Goal: Task Accomplishment & Management: Complete application form

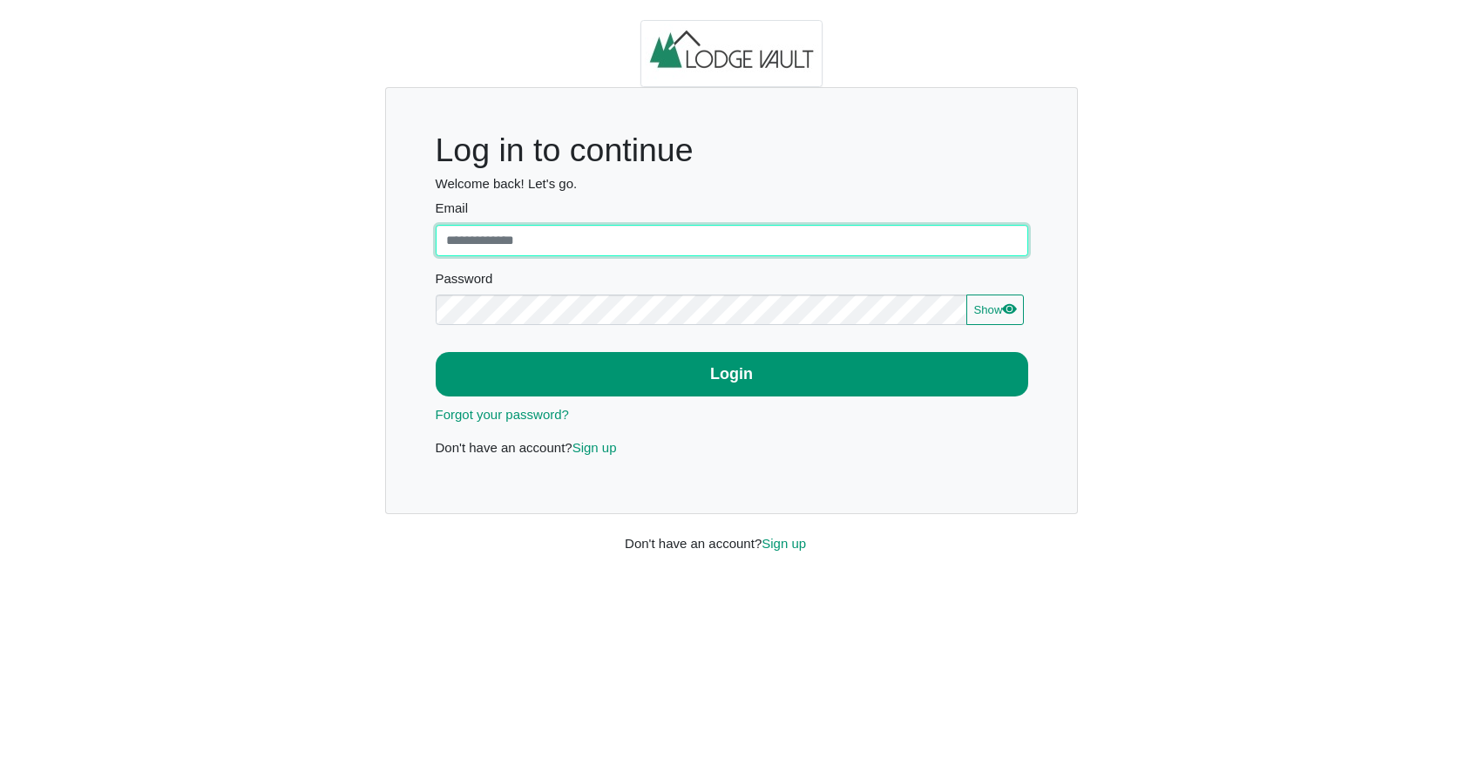
type input "**********"
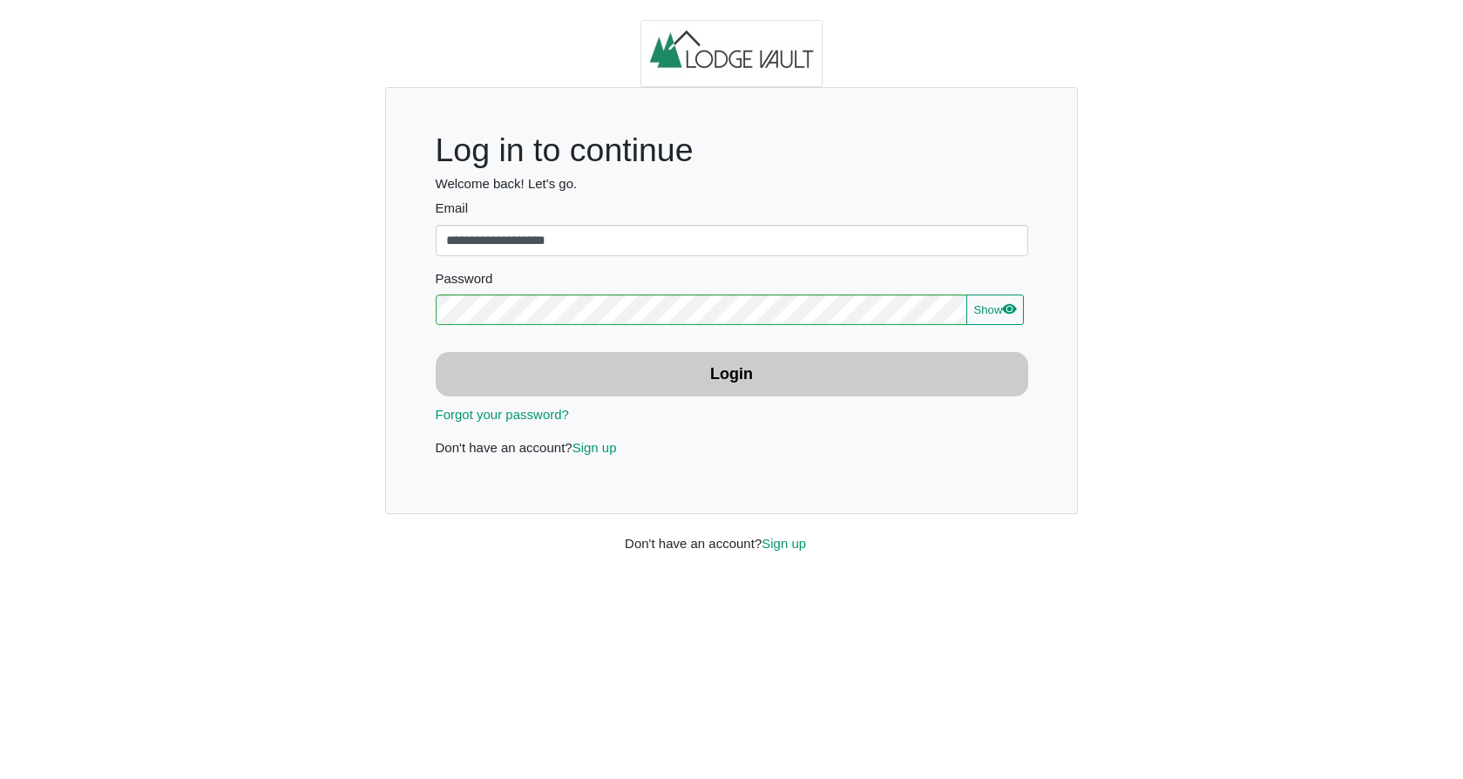
click at [693, 376] on button "Login" at bounding box center [732, 374] width 593 height 44
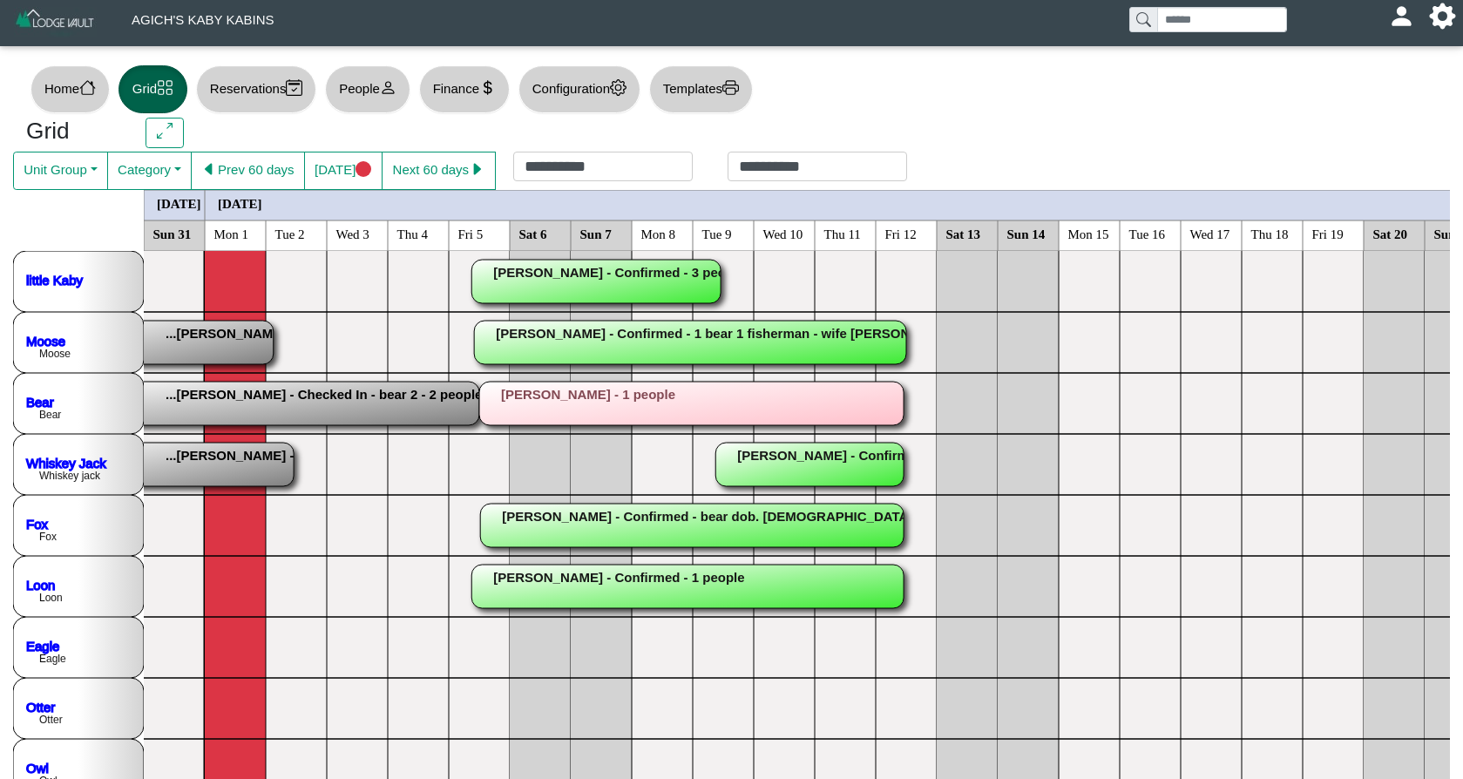
scroll to position [16, 0]
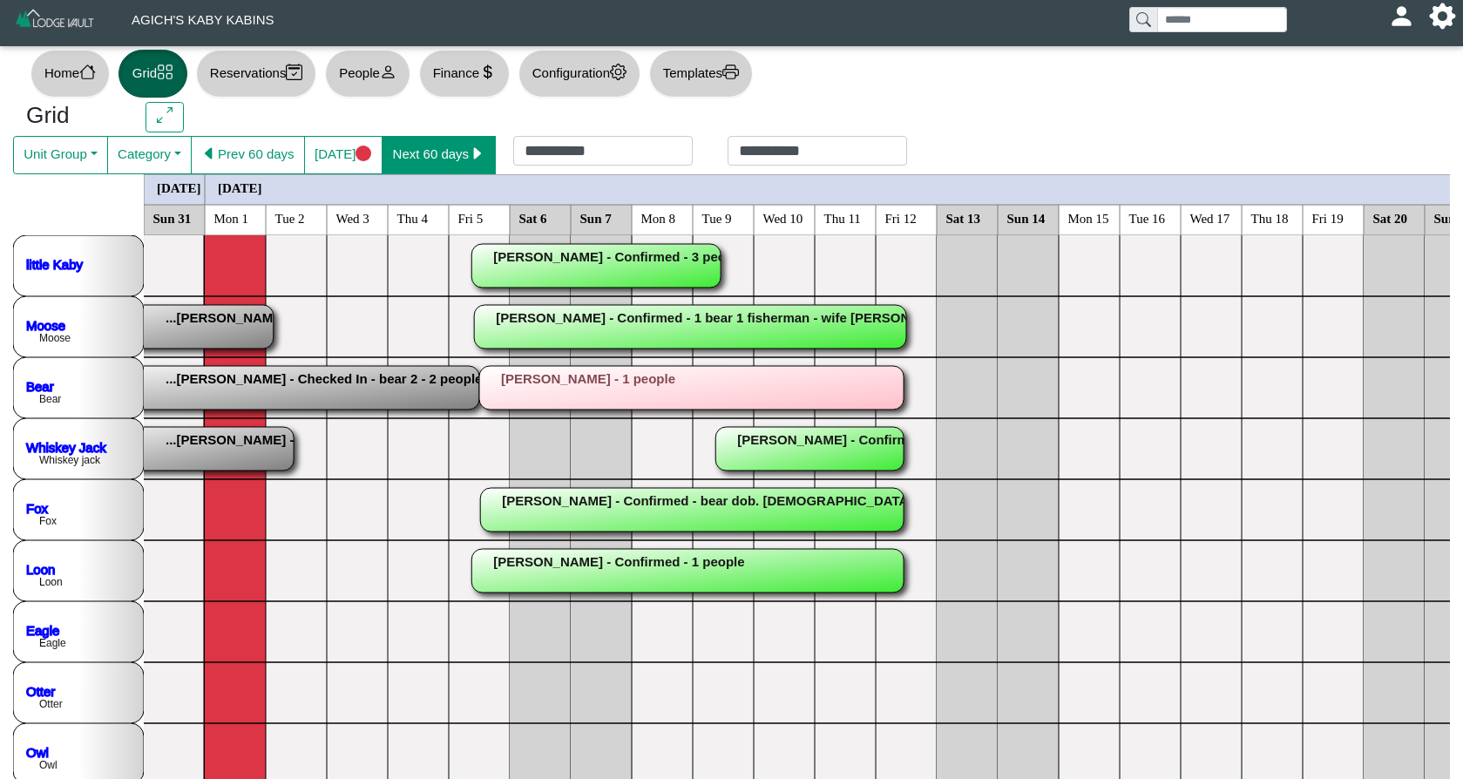
click at [442, 163] on button "Next 60 days" at bounding box center [439, 155] width 114 height 38
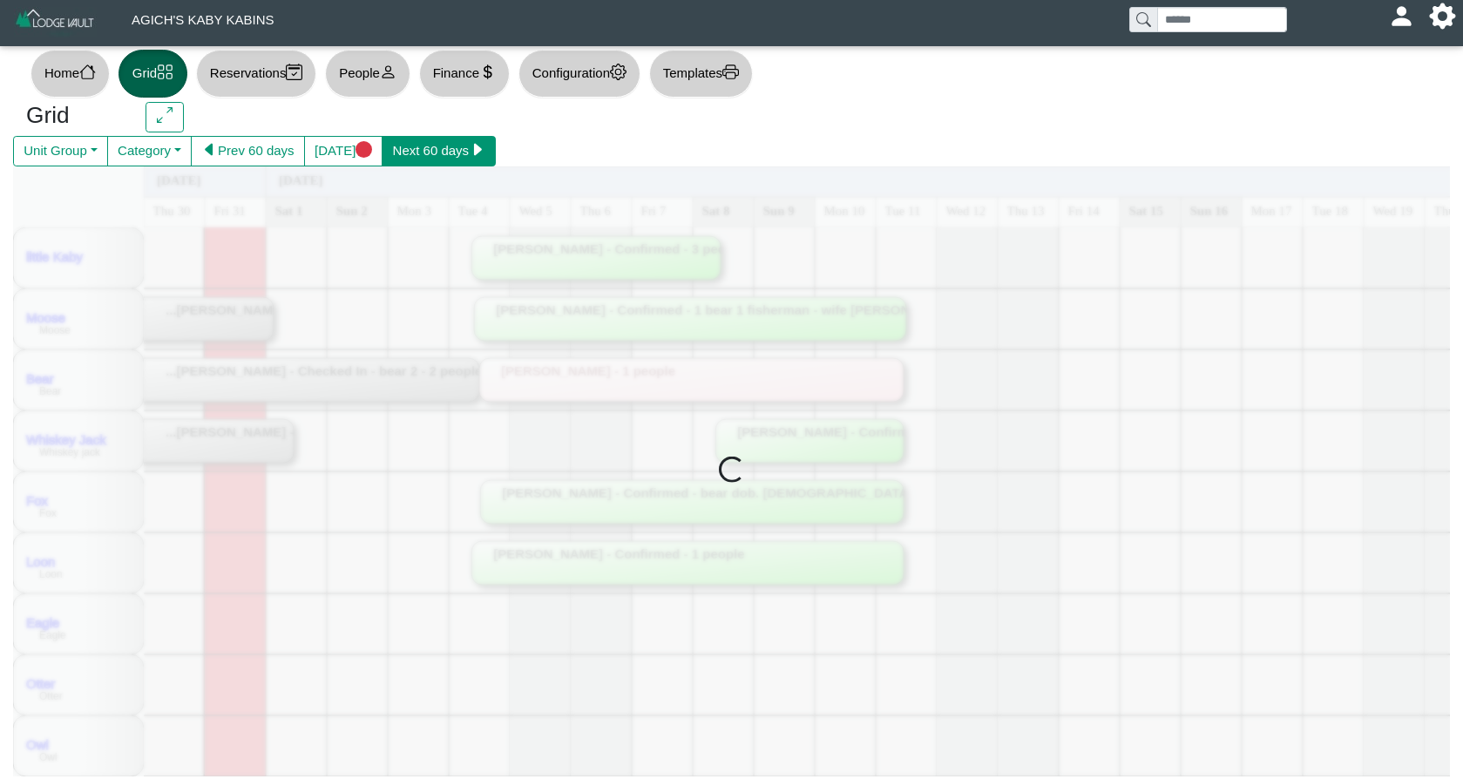
click at [442, 163] on button "Next 60 days" at bounding box center [439, 151] width 114 height 31
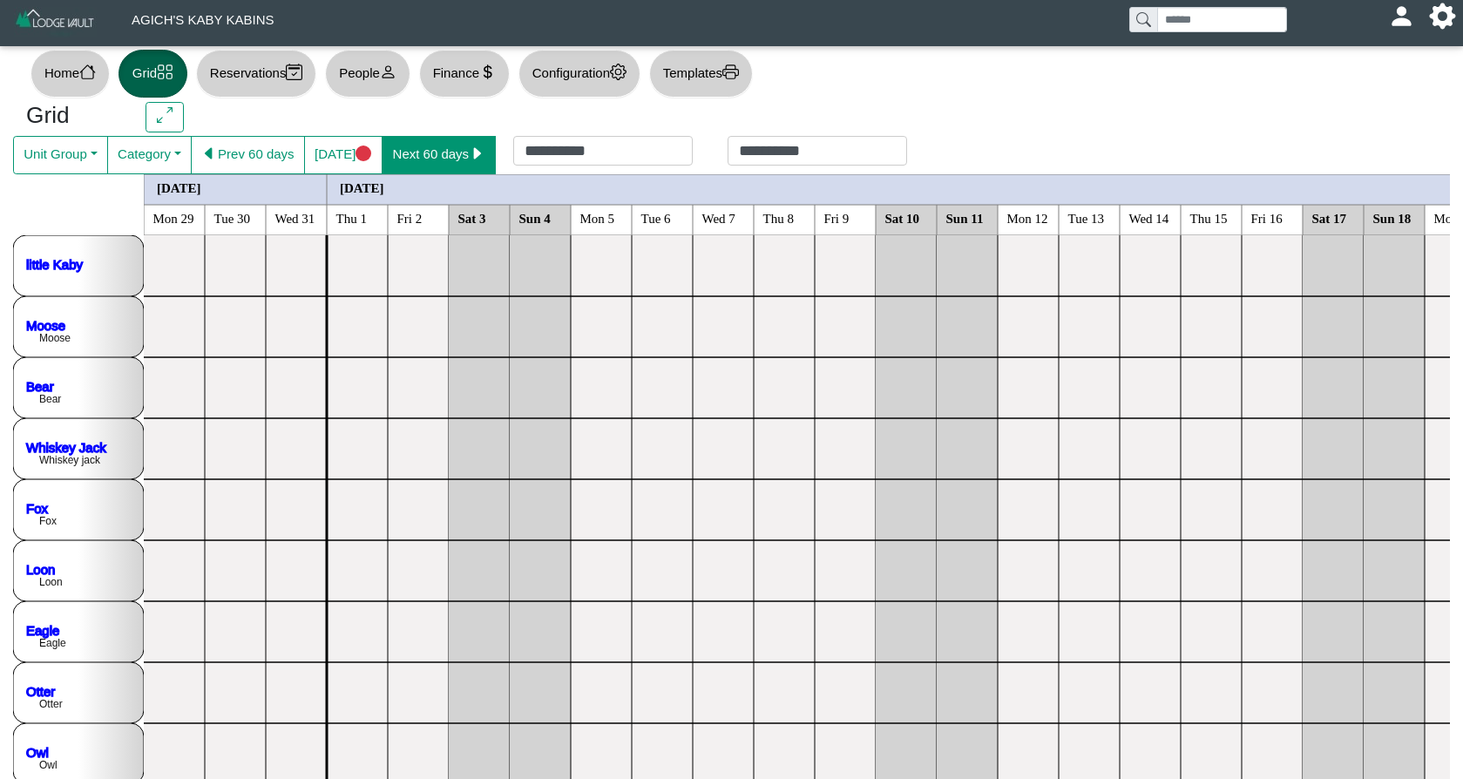
click at [442, 163] on button "Next 60 days" at bounding box center [439, 155] width 114 height 38
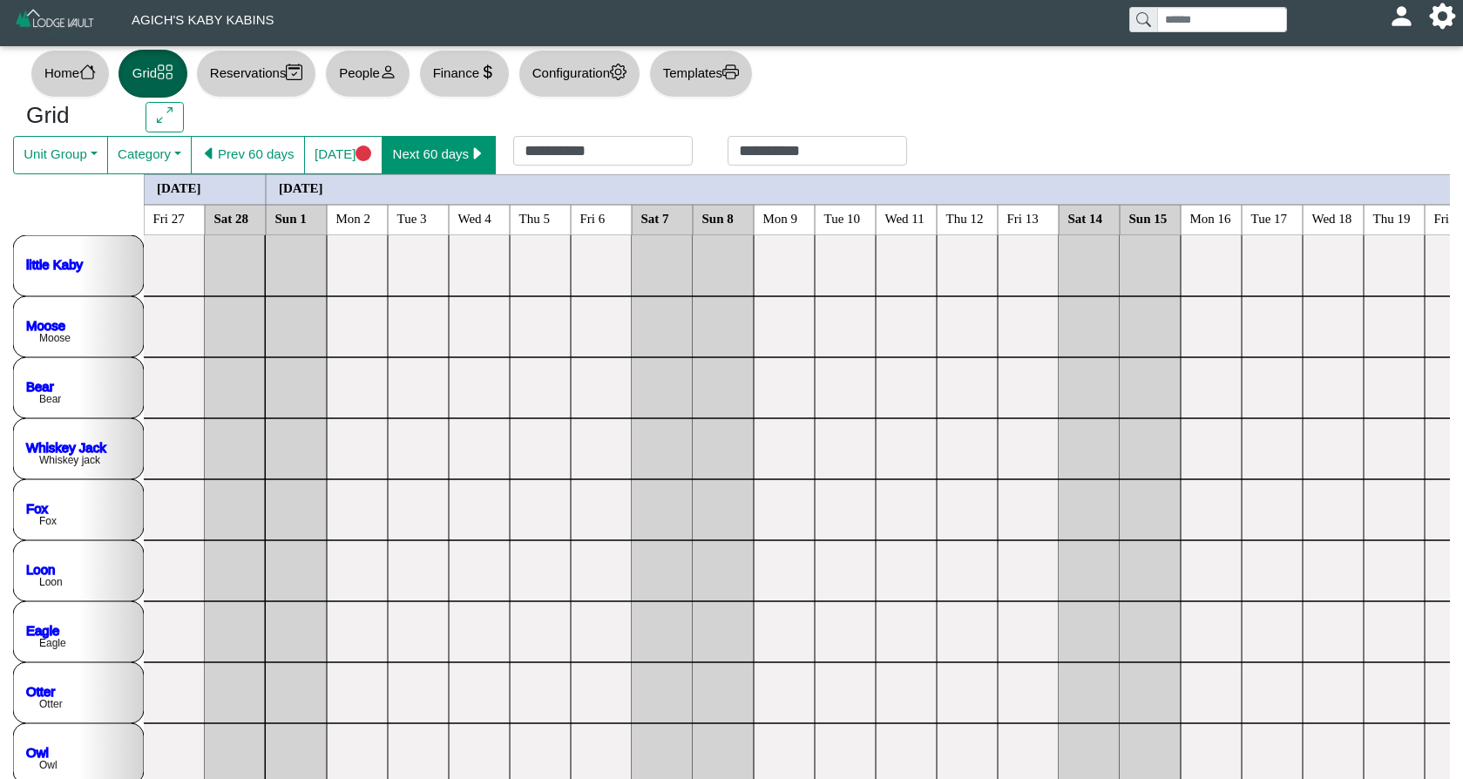
click at [447, 161] on button "Next 60 days" at bounding box center [439, 155] width 114 height 38
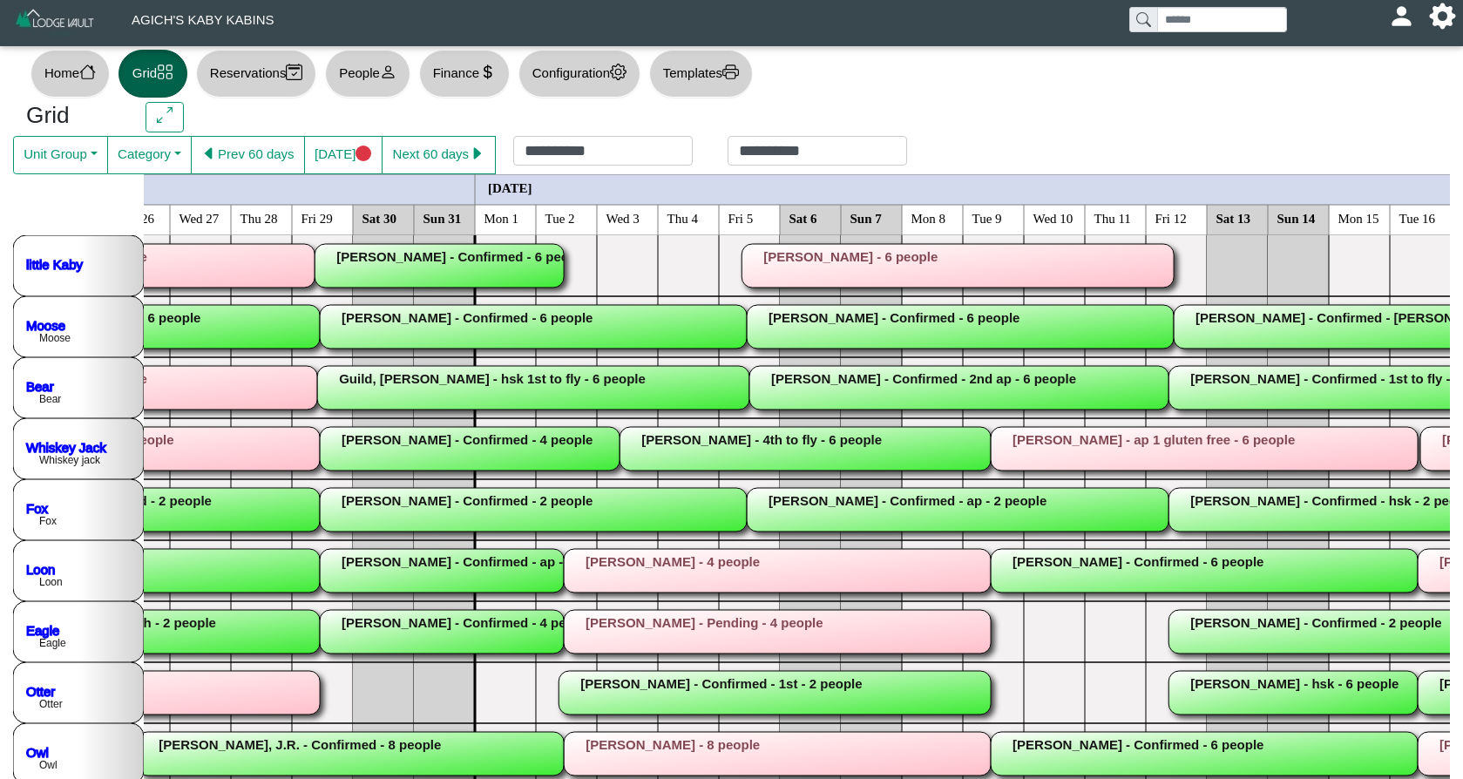
scroll to position [0, 1743]
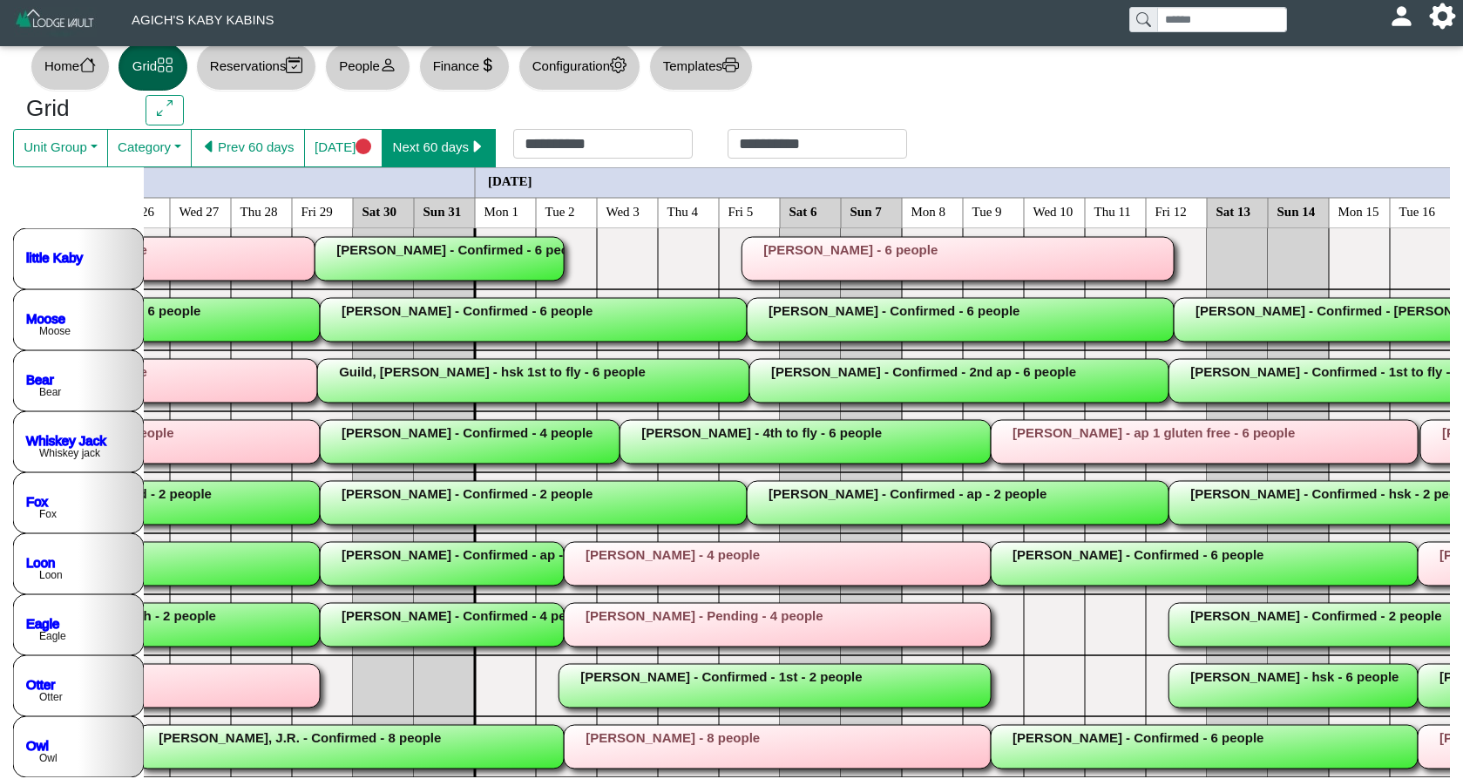
click at [465, 146] on button "Next 60 days" at bounding box center [439, 148] width 114 height 38
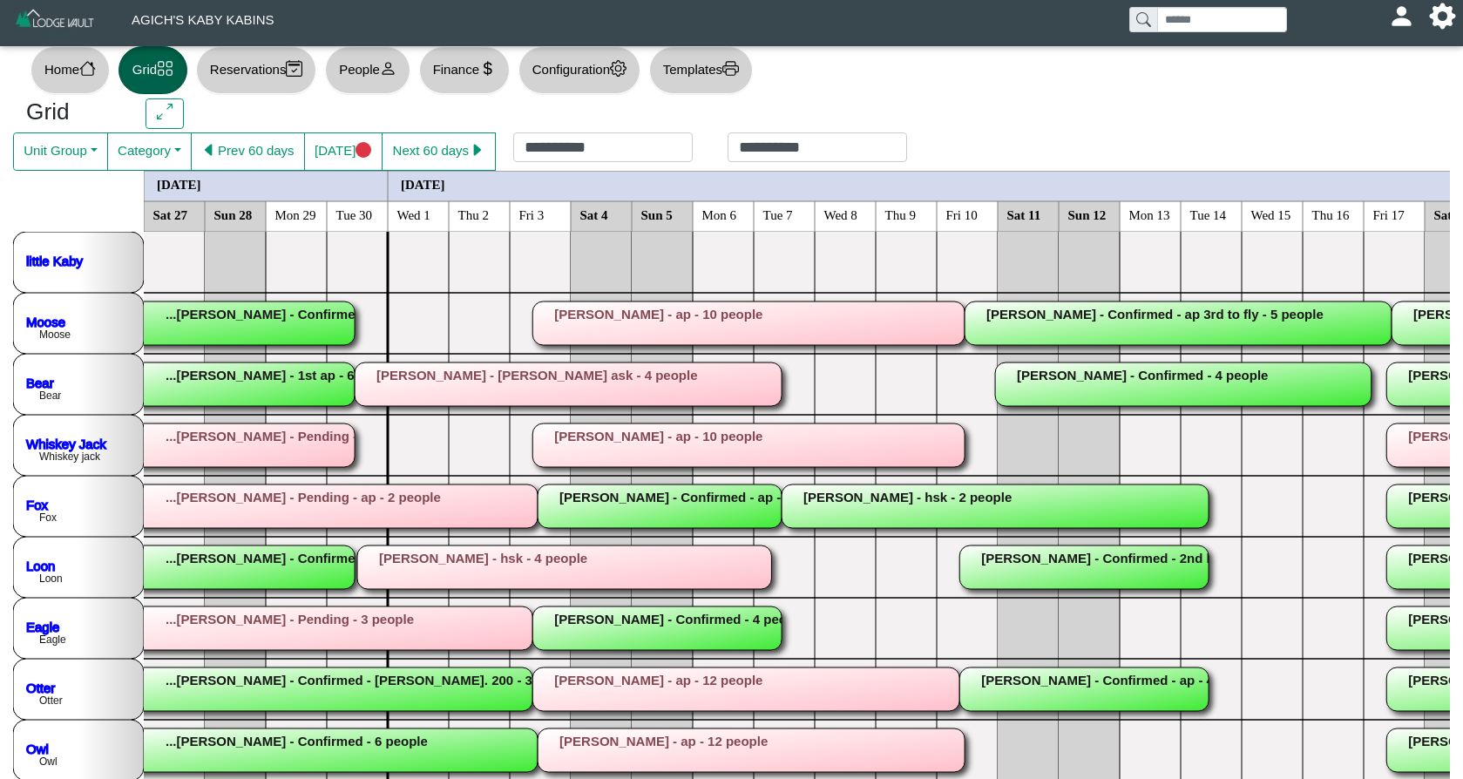
scroll to position [0, 91]
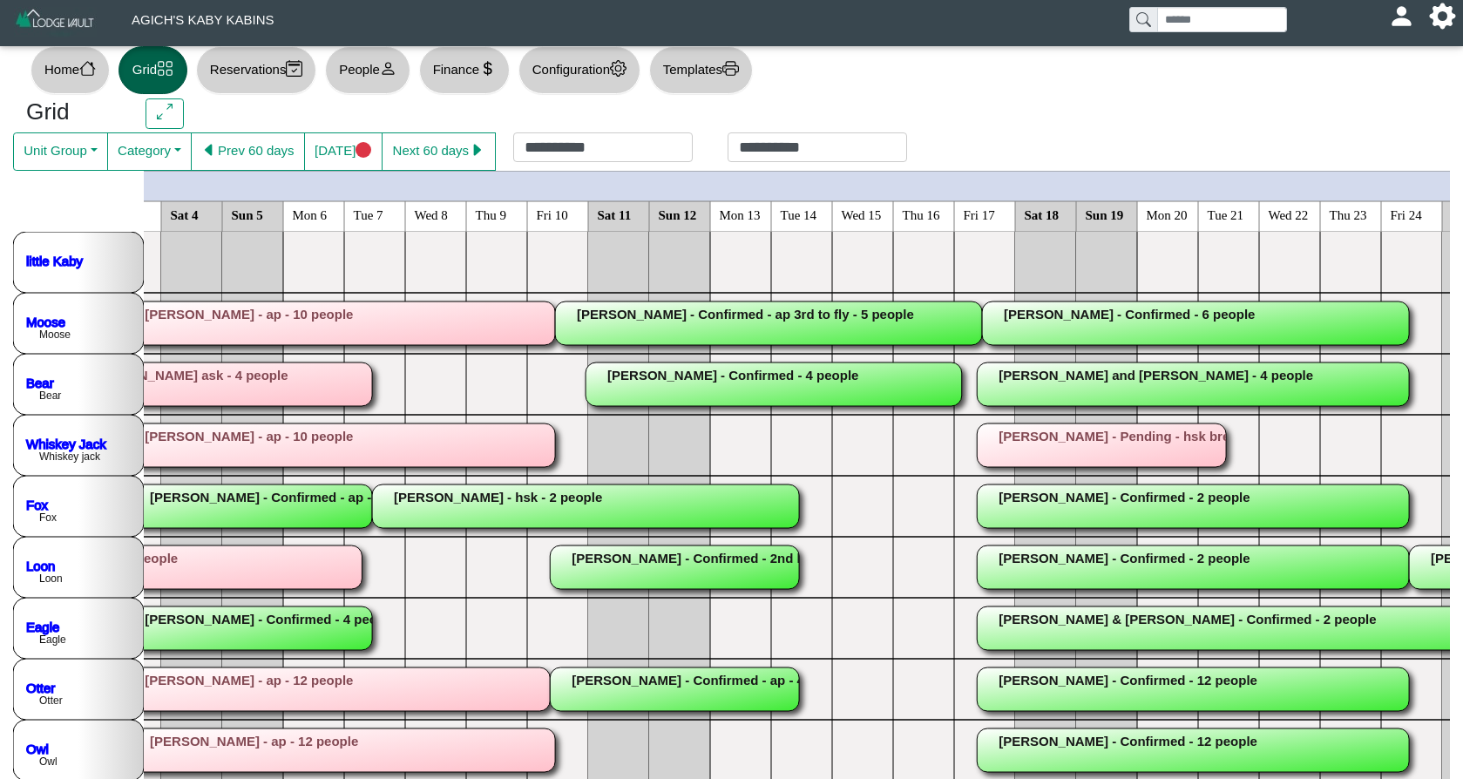
click at [396, 61] on icon "person" at bounding box center [388, 68] width 17 height 17
select select "**"
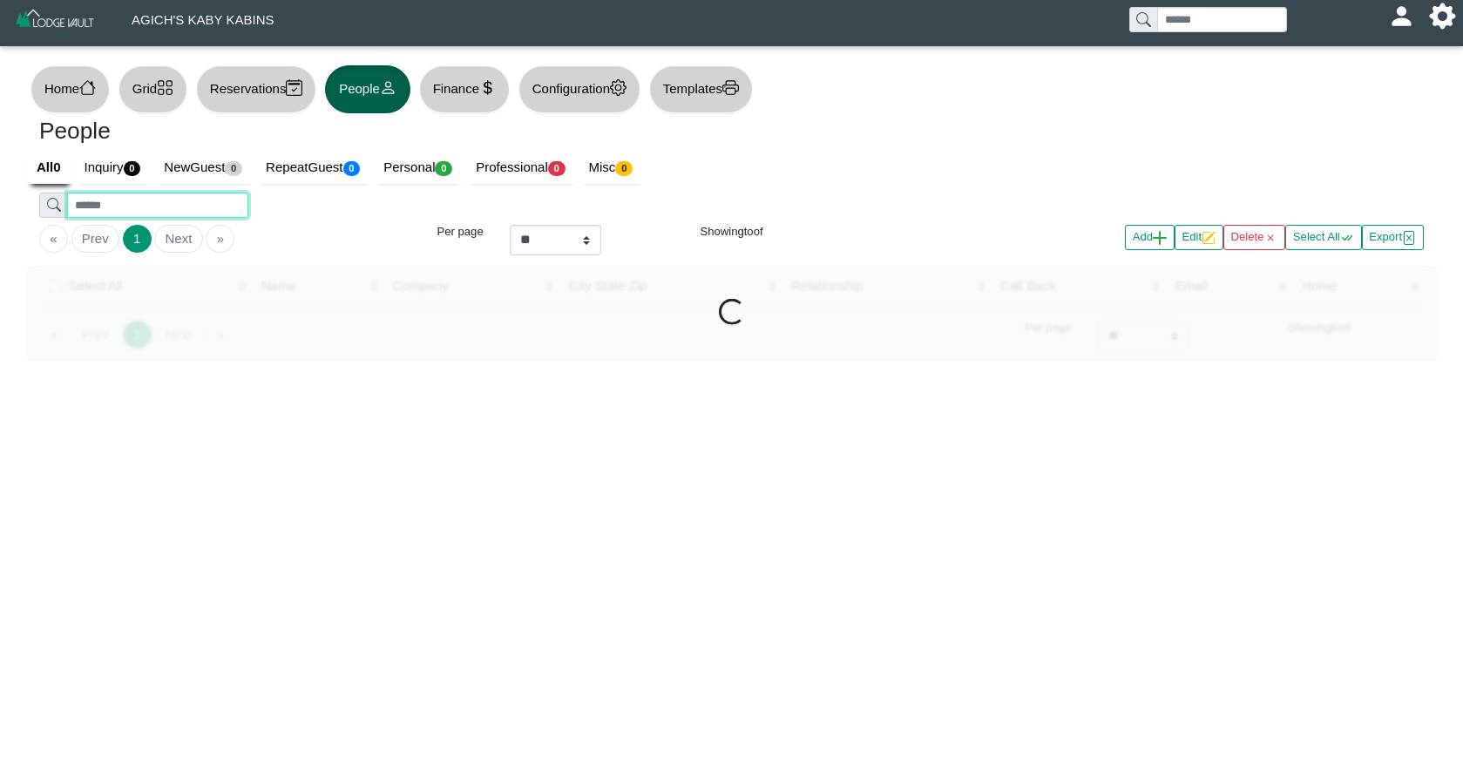
click at [212, 213] on input "search" at bounding box center [157, 205] width 180 height 25
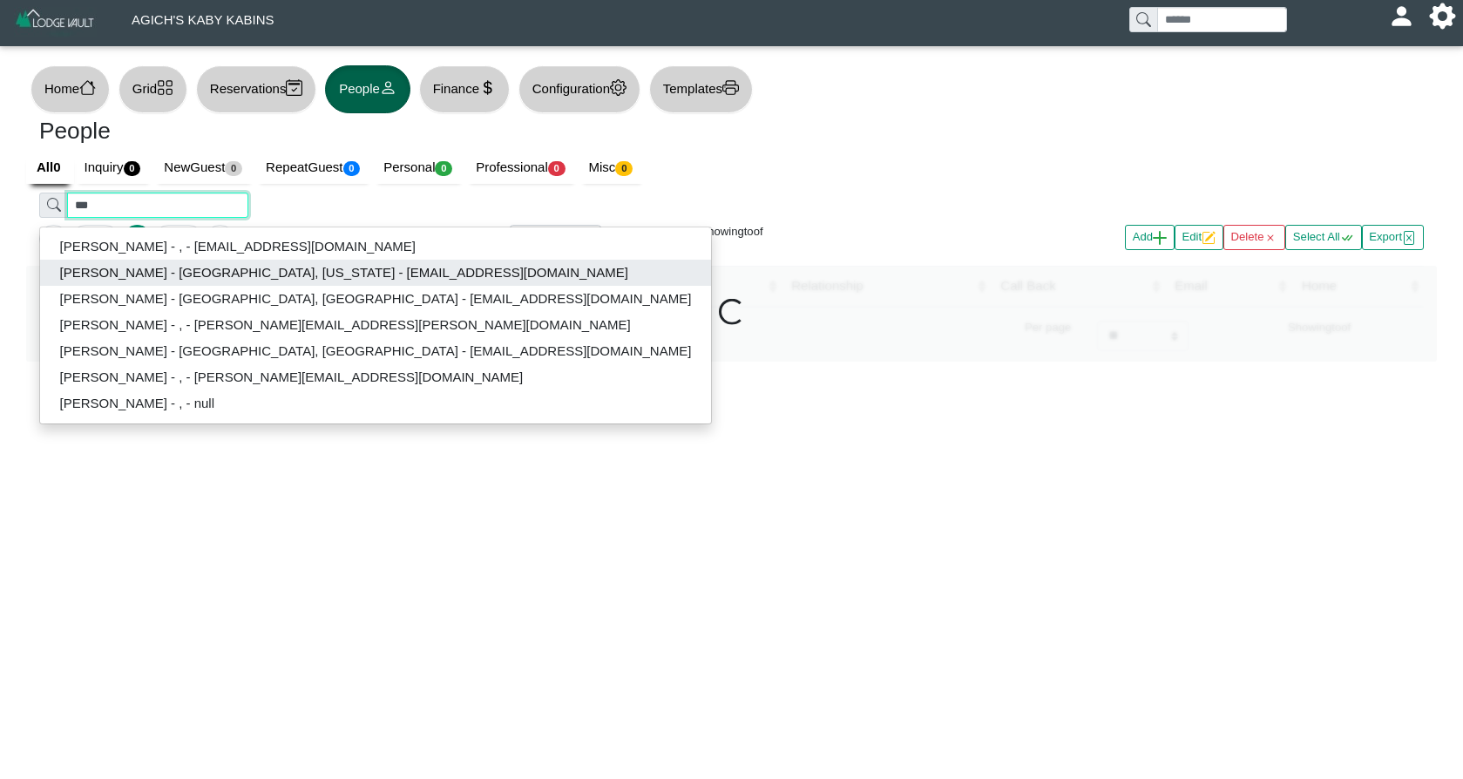
type input "***"
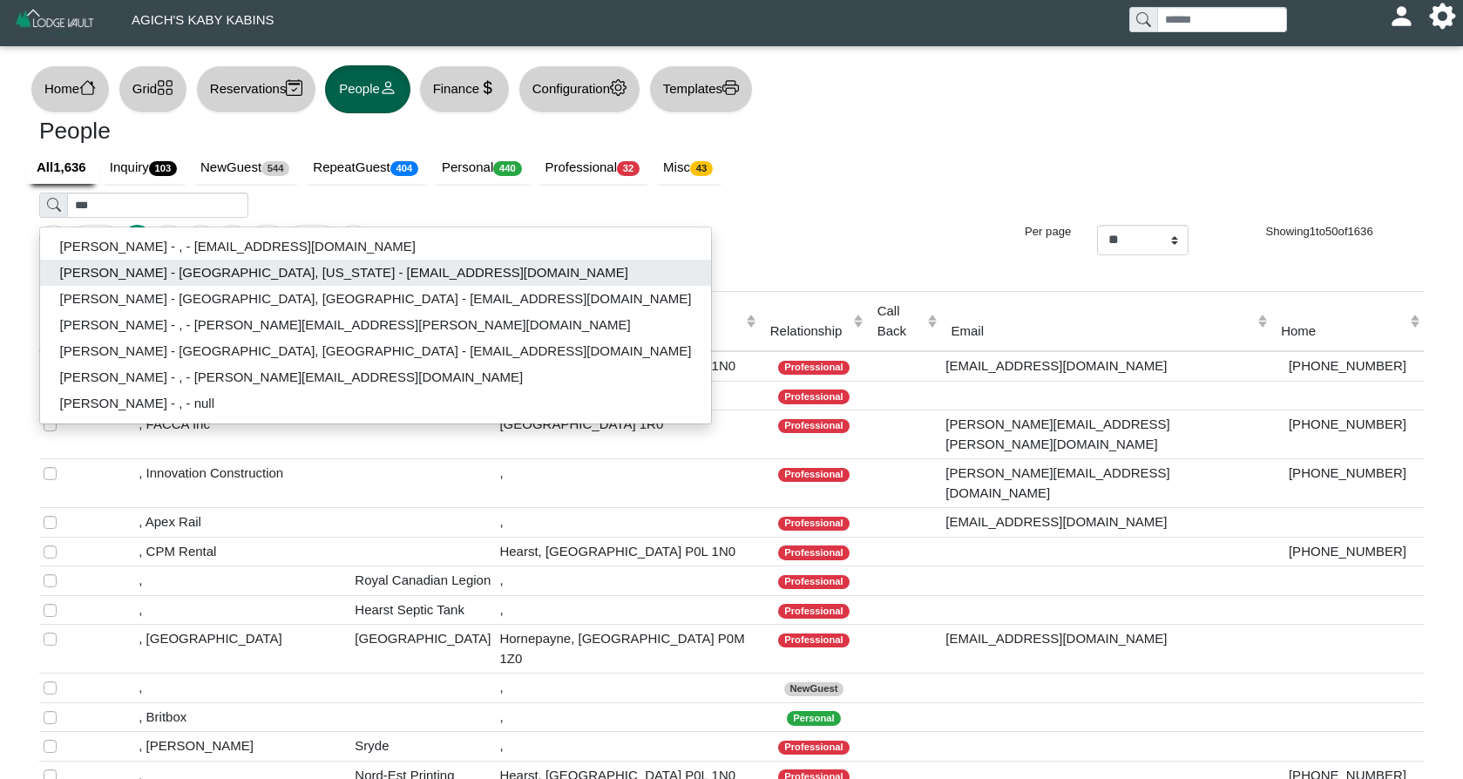
click at [149, 269] on button "[PERSON_NAME] - [GEOGRAPHIC_DATA], [US_STATE] - [EMAIL_ADDRESS][DOMAIN_NAME]" at bounding box center [375, 273] width 671 height 26
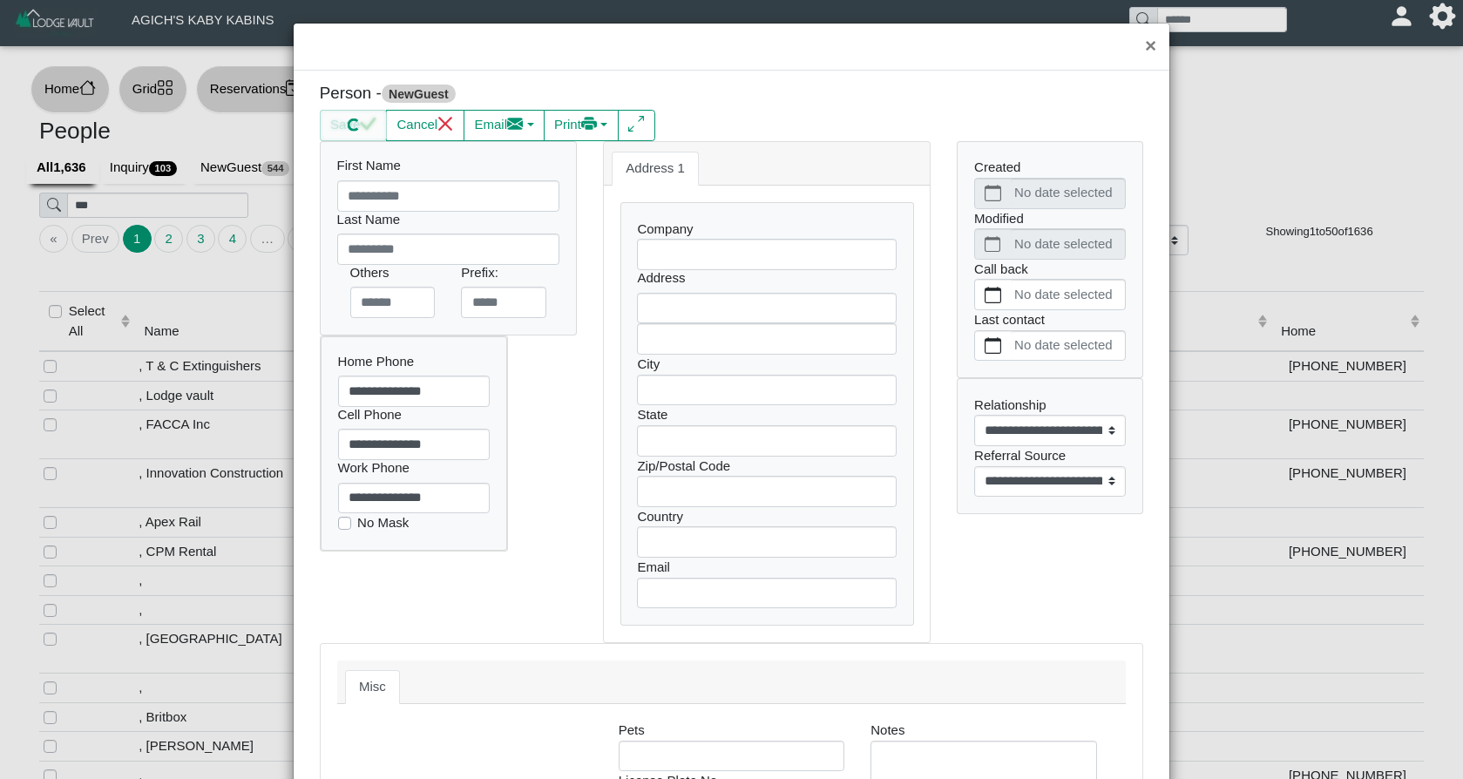
type input "***"
type input "*****"
type input "**********"
select select
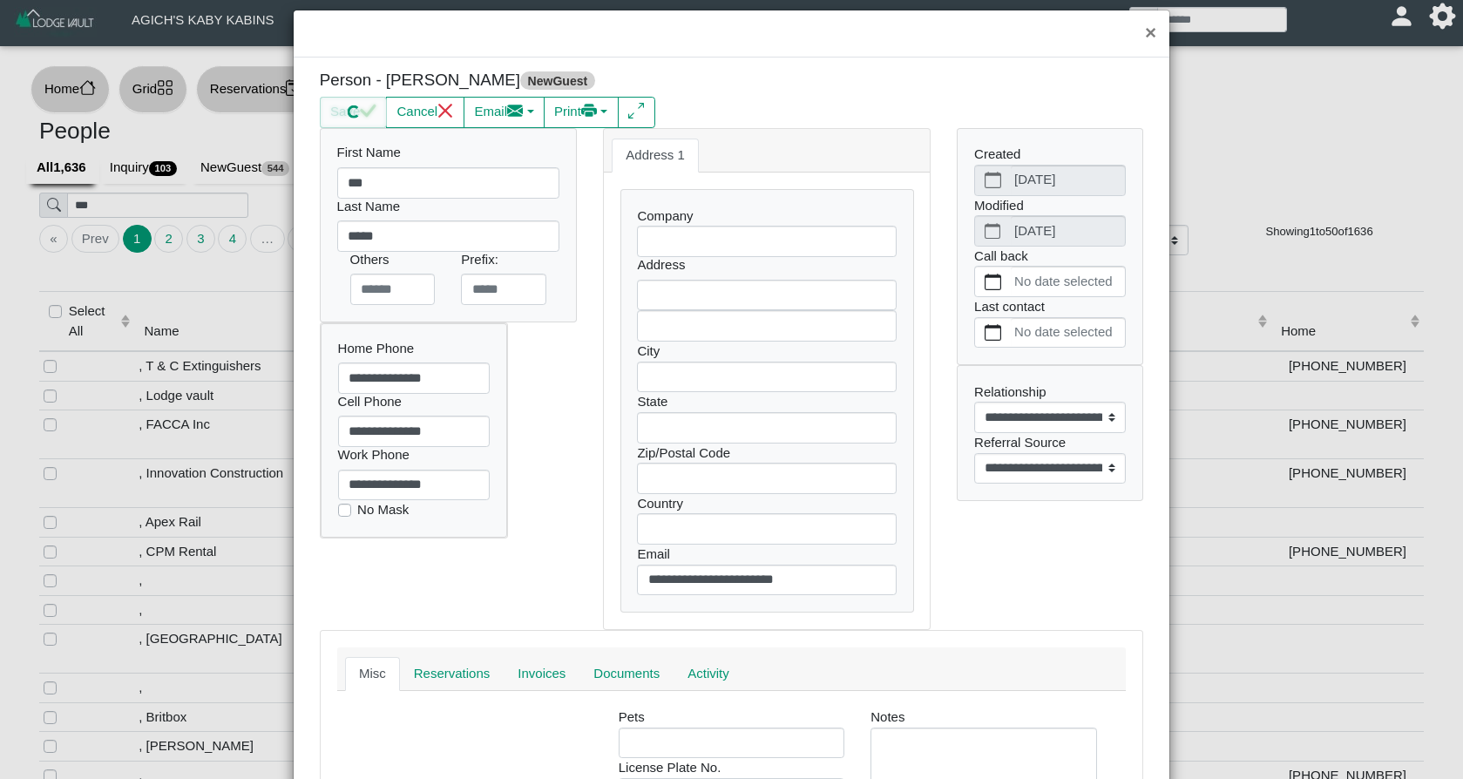
select select
select select "**********"
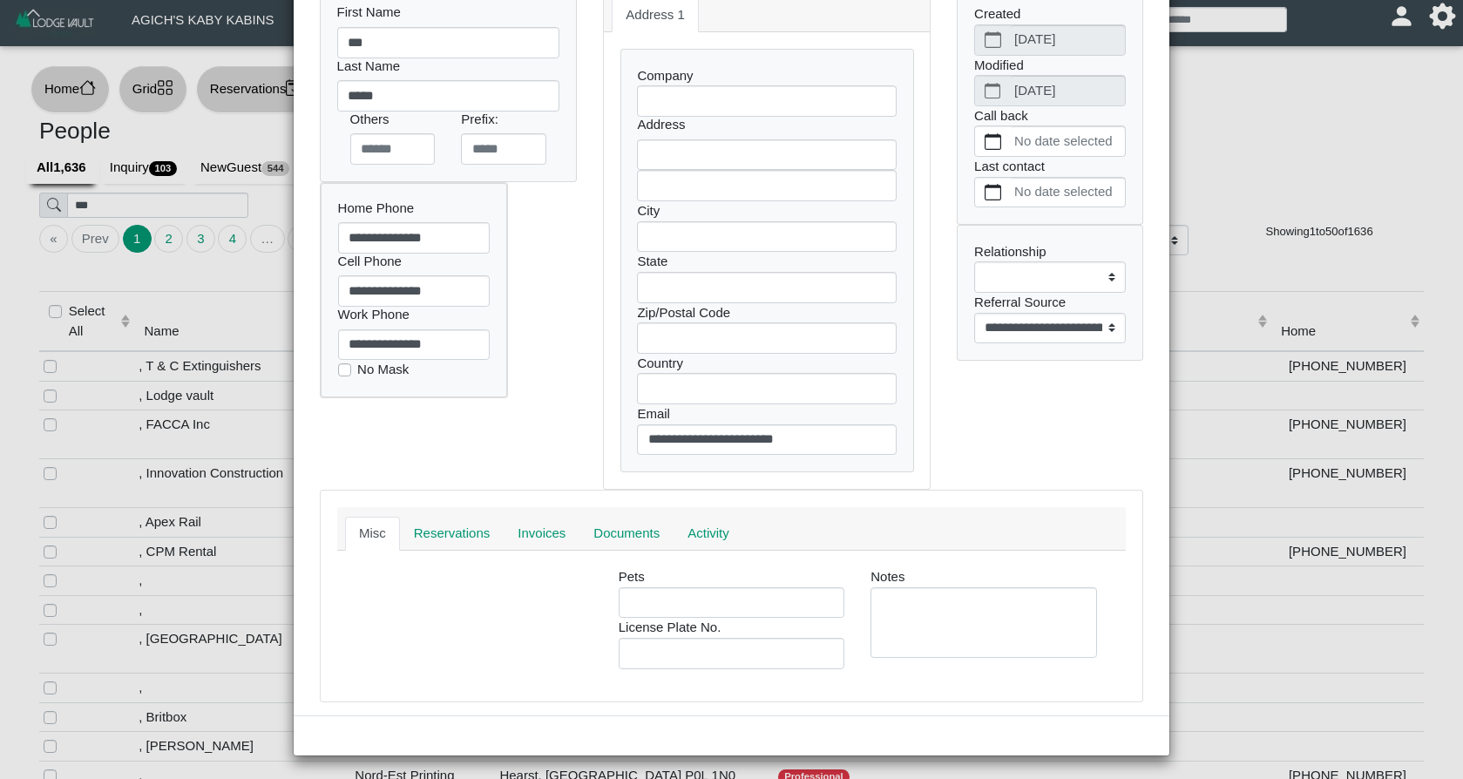
select select
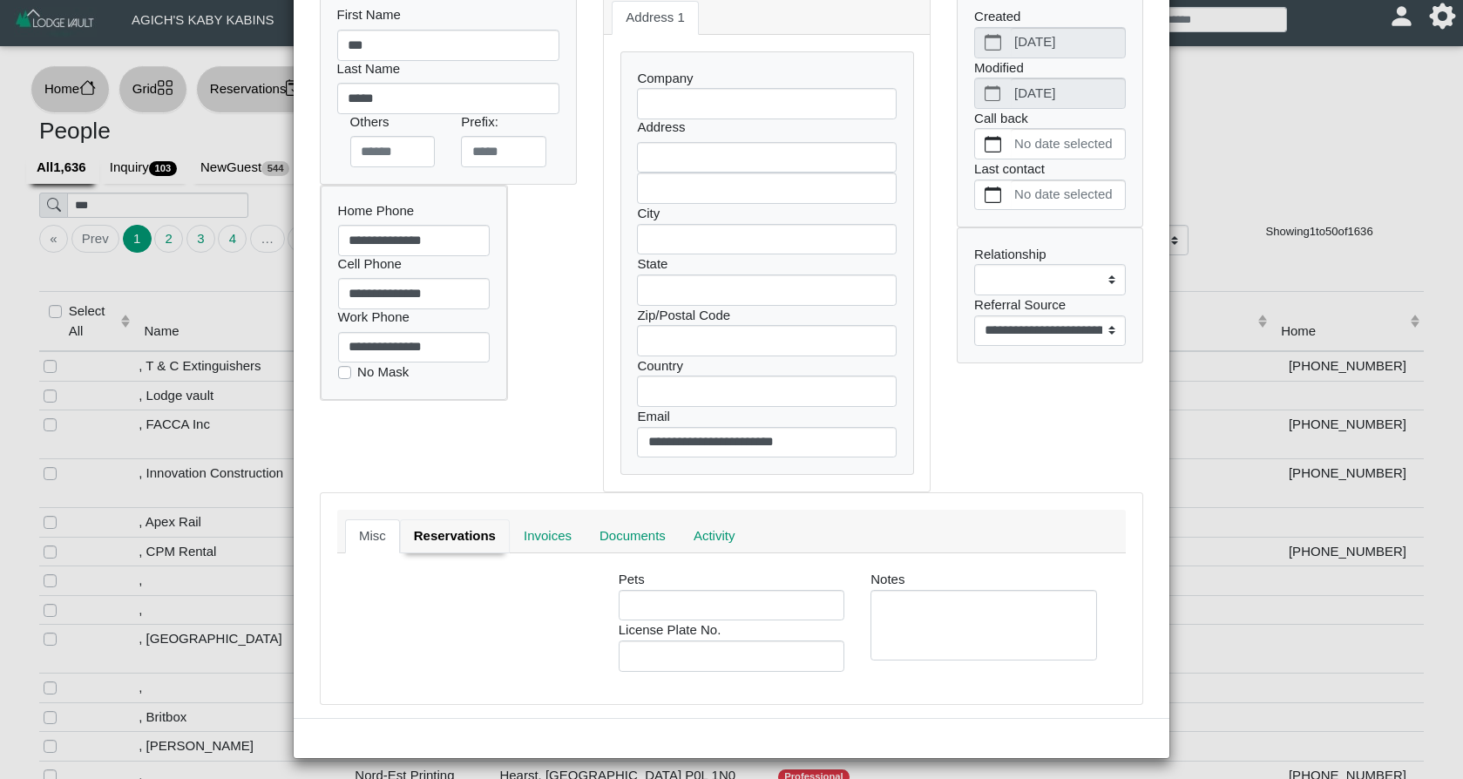
type input "**********"
type input "******"
type input "*******"
type input "*****"
type input "**"
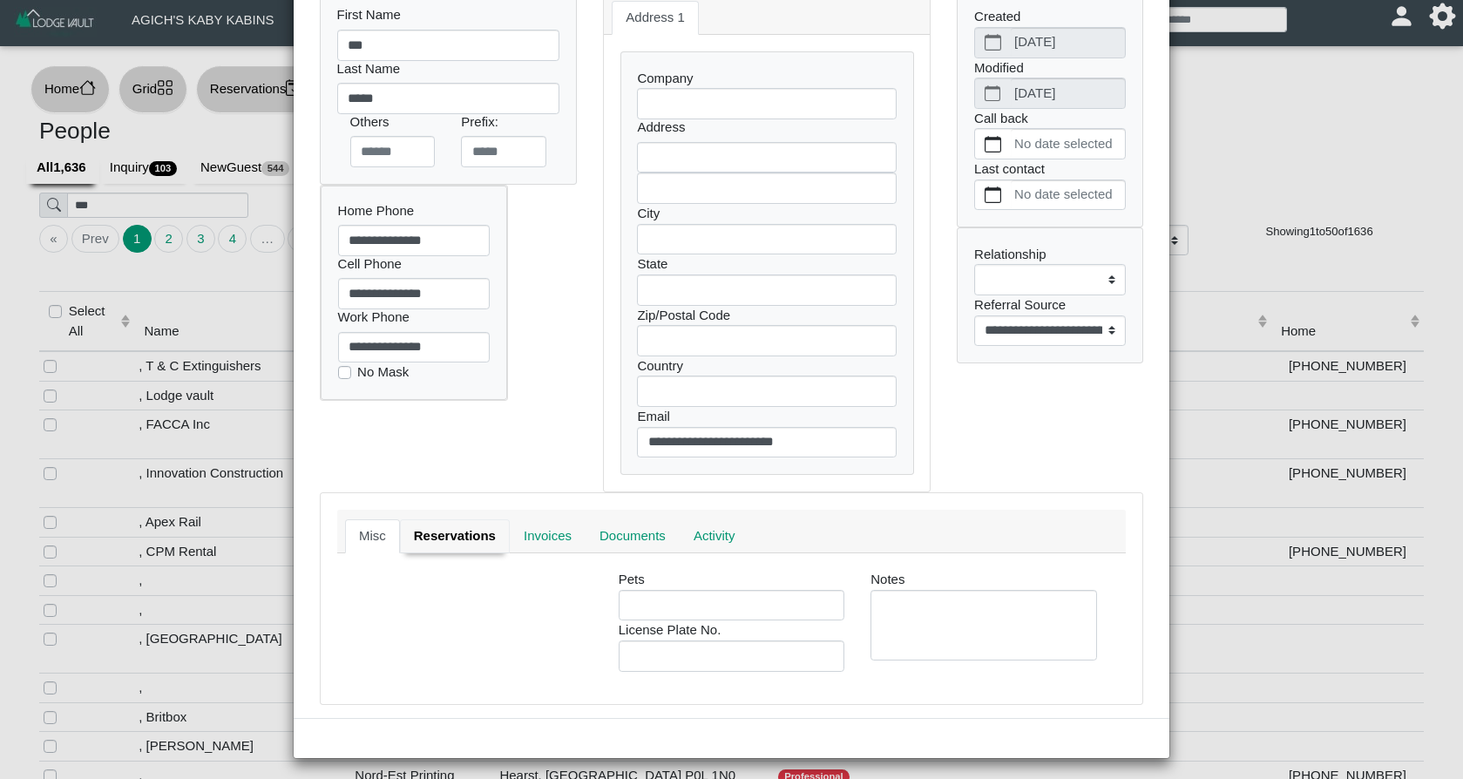
select select
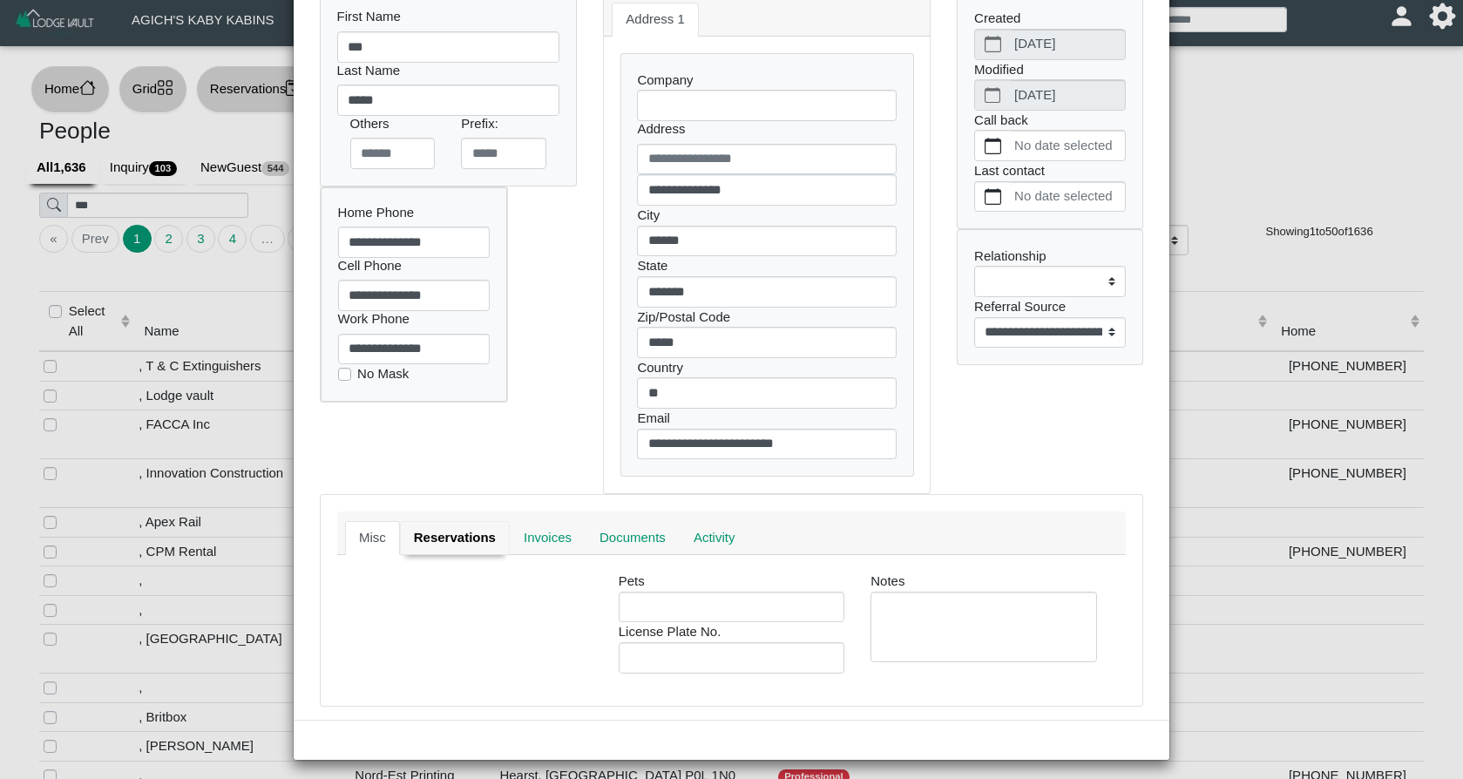
click at [469, 532] on link "Reservations" at bounding box center [455, 538] width 110 height 35
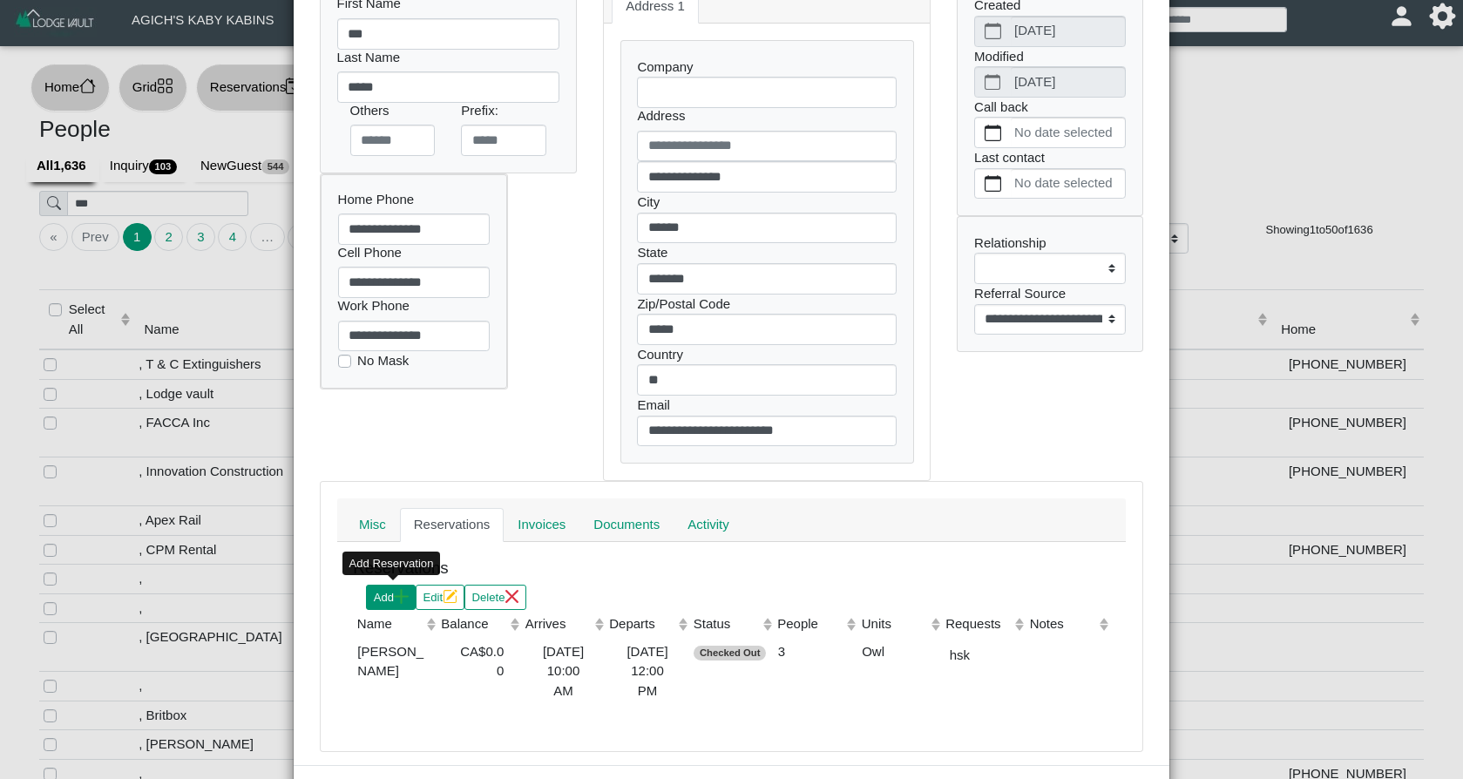
scroll to position [168, 0]
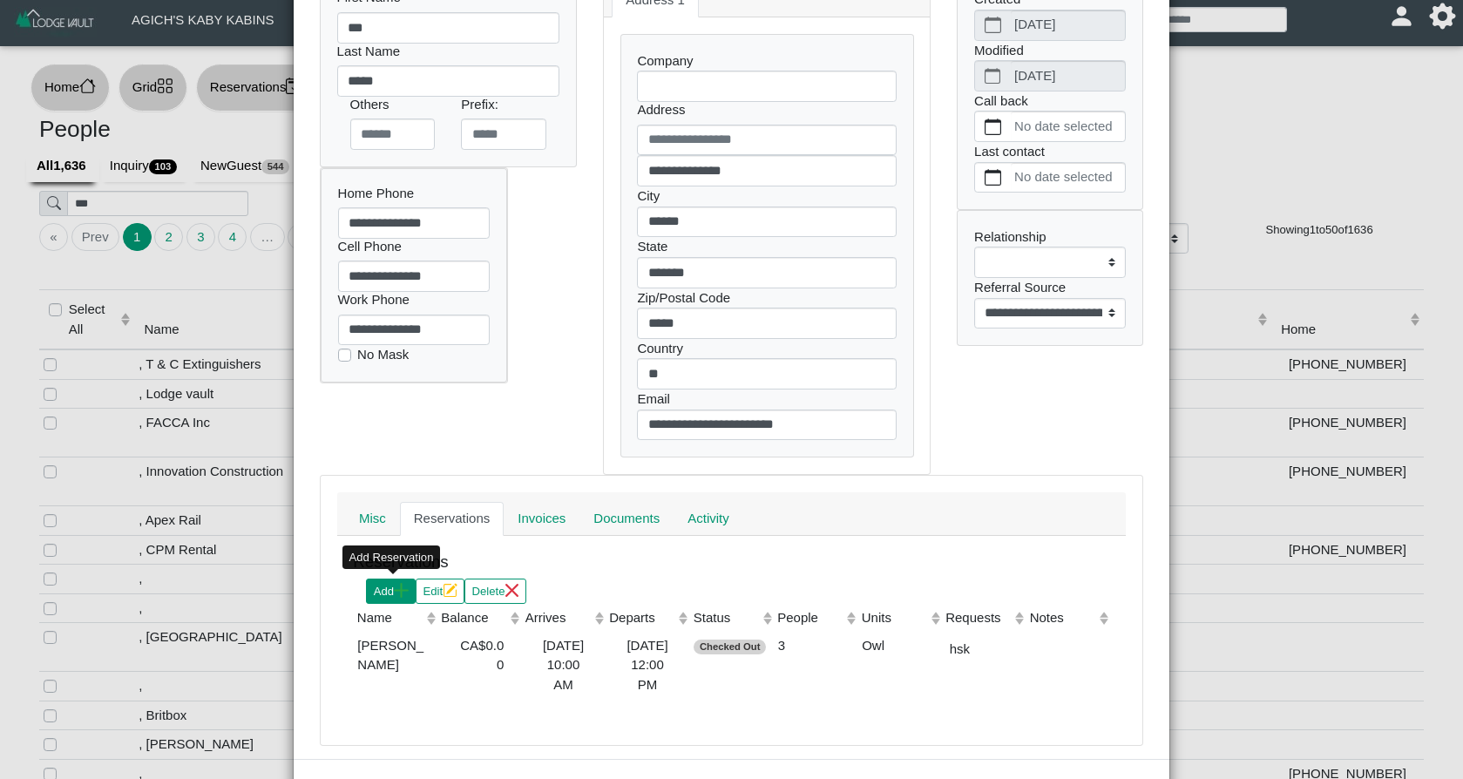
click at [400, 587] on icon "plus" at bounding box center [401, 590] width 14 height 14
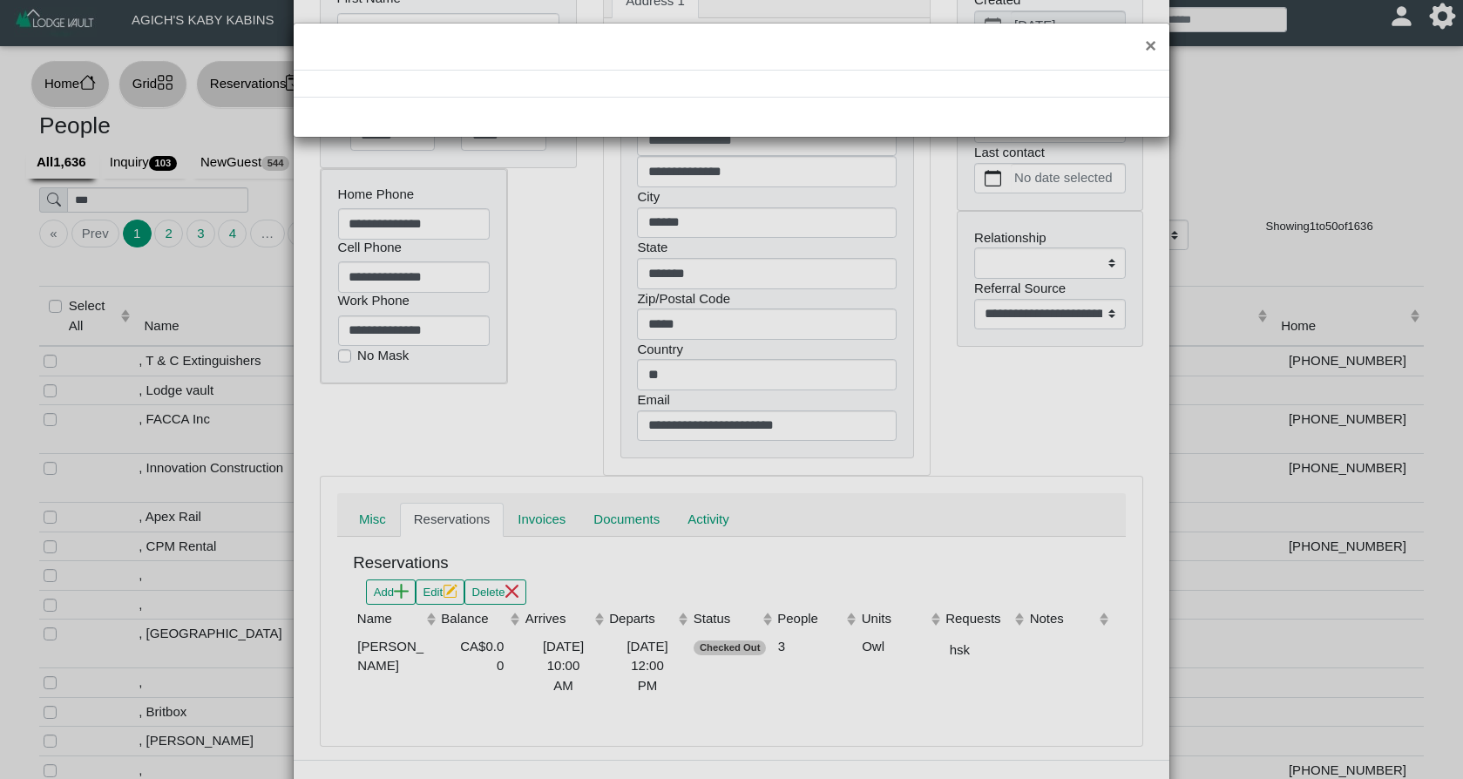
scroll to position [5, 0]
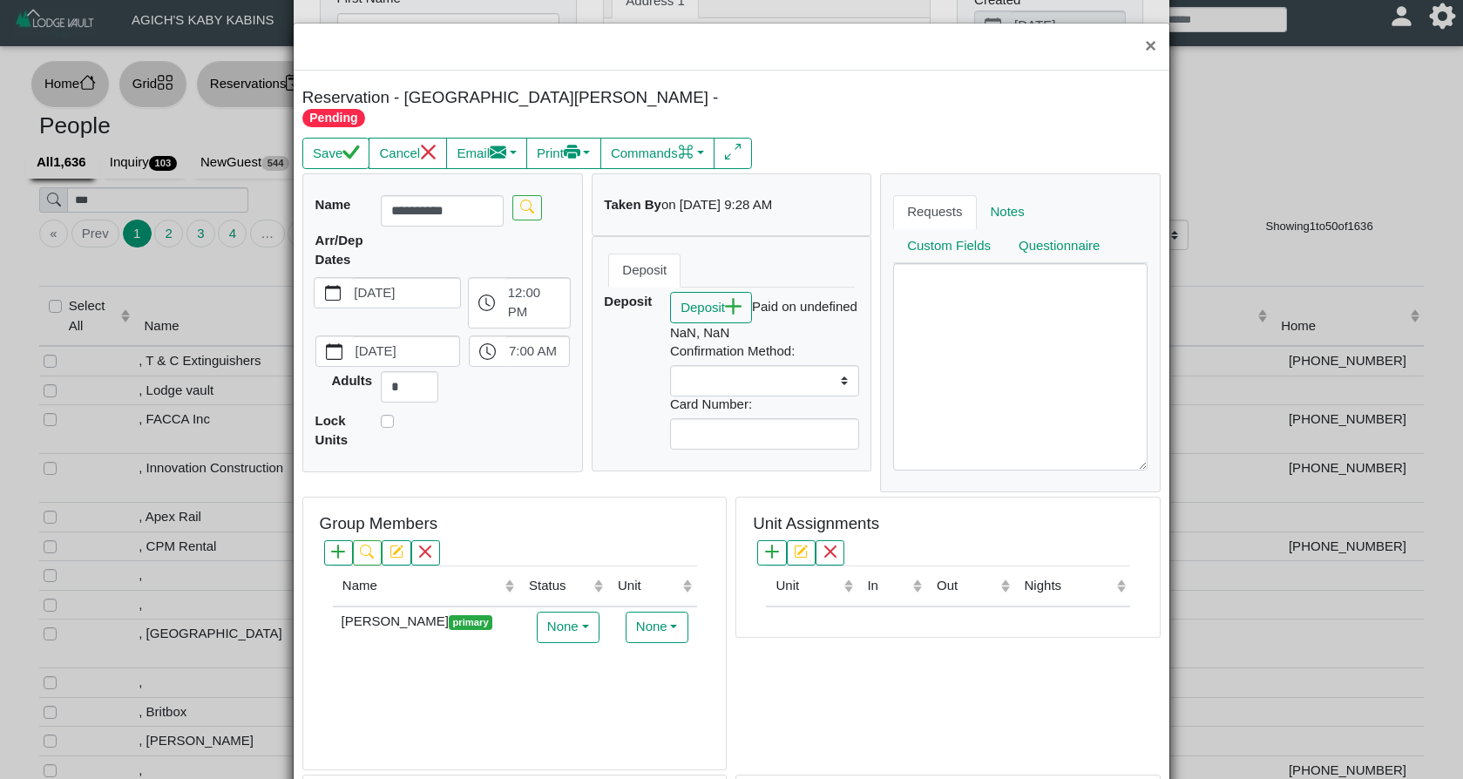
select select
click at [437, 278] on label "[DATE]" at bounding box center [406, 293] width 110 height 30
click at [350, 278] on button "[DATE]" at bounding box center [333, 293] width 36 height 30
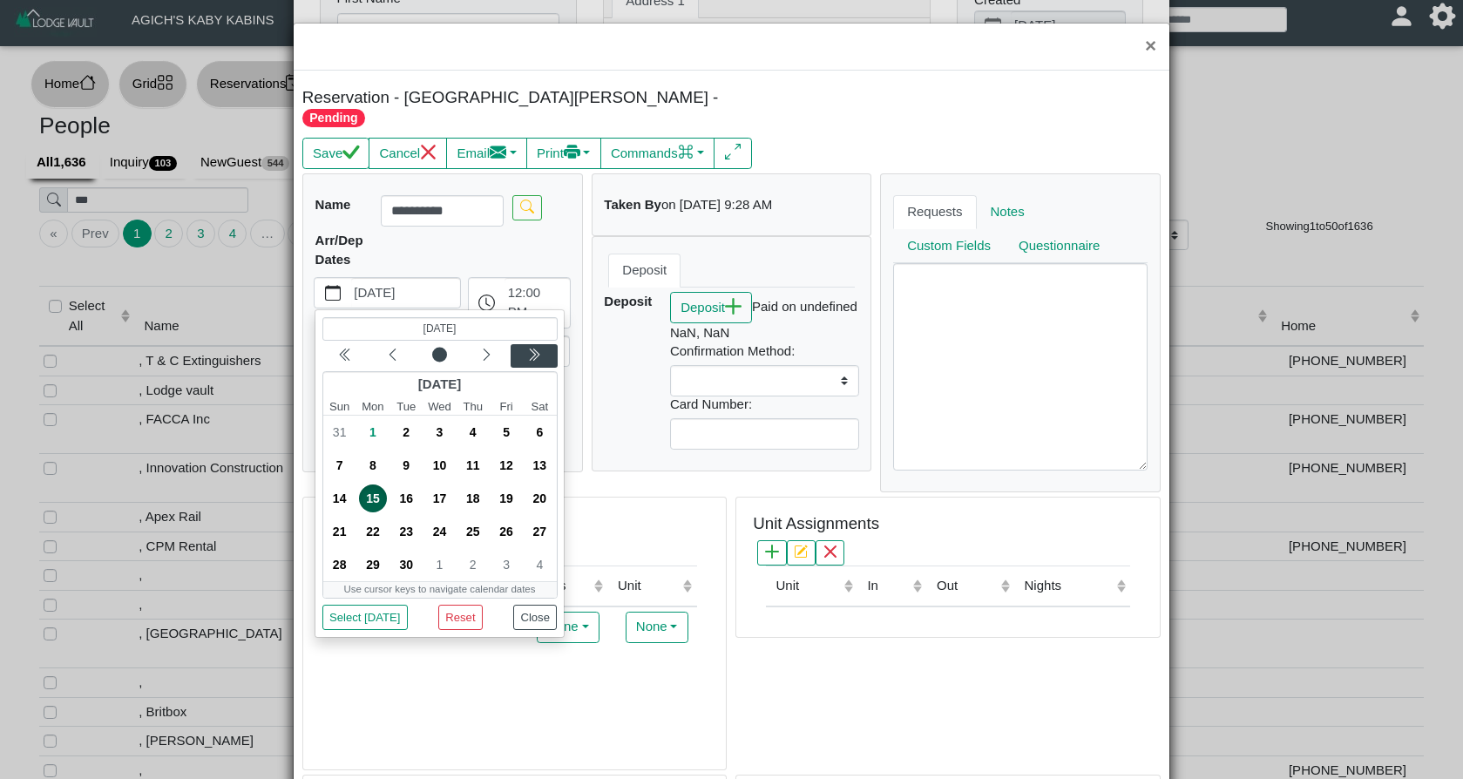
click at [530, 348] on icon "chevron double left" at bounding box center [534, 355] width 14 height 14
click at [389, 348] on icon "chevron left" at bounding box center [393, 355] width 14 height 14
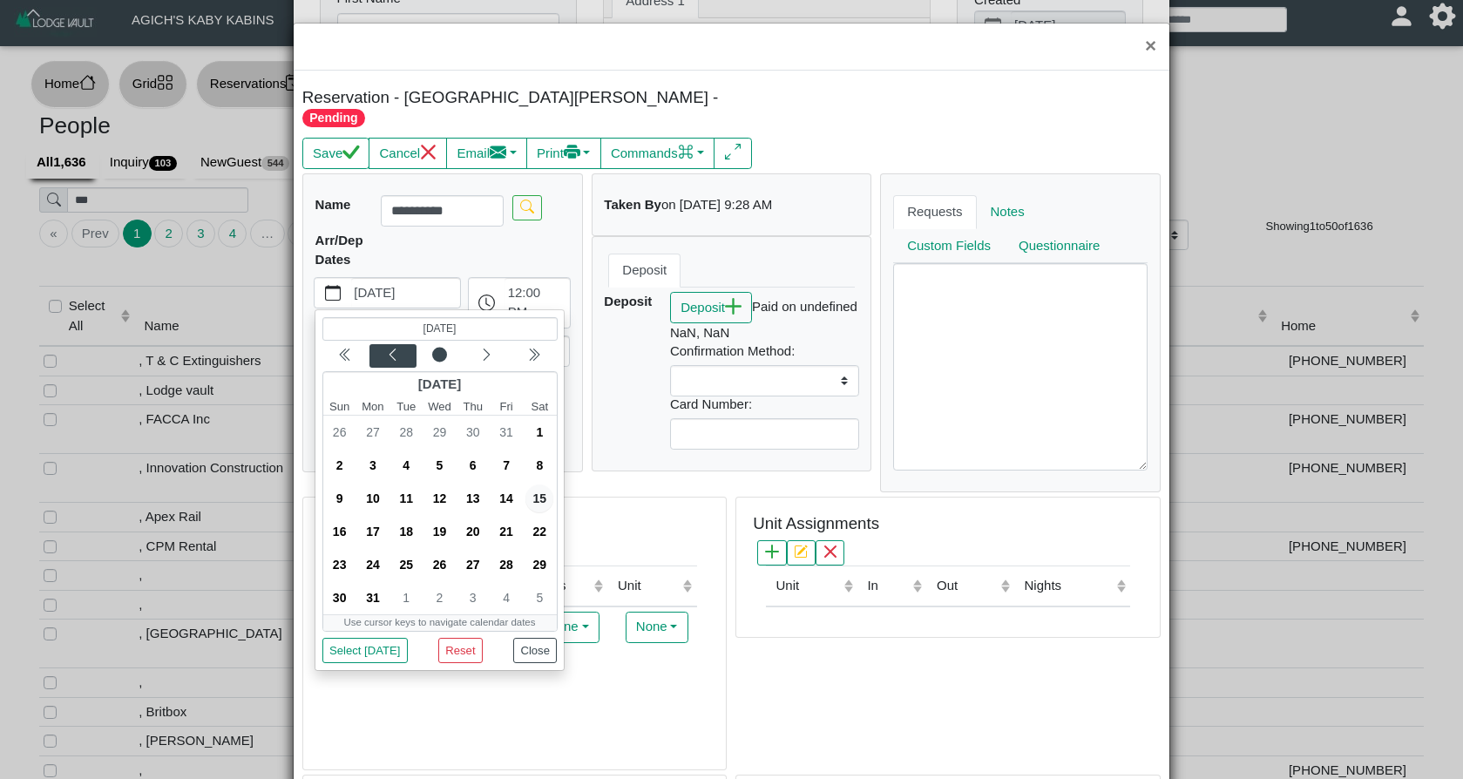
click at [389, 348] on icon "chevron left" at bounding box center [393, 355] width 14 height 14
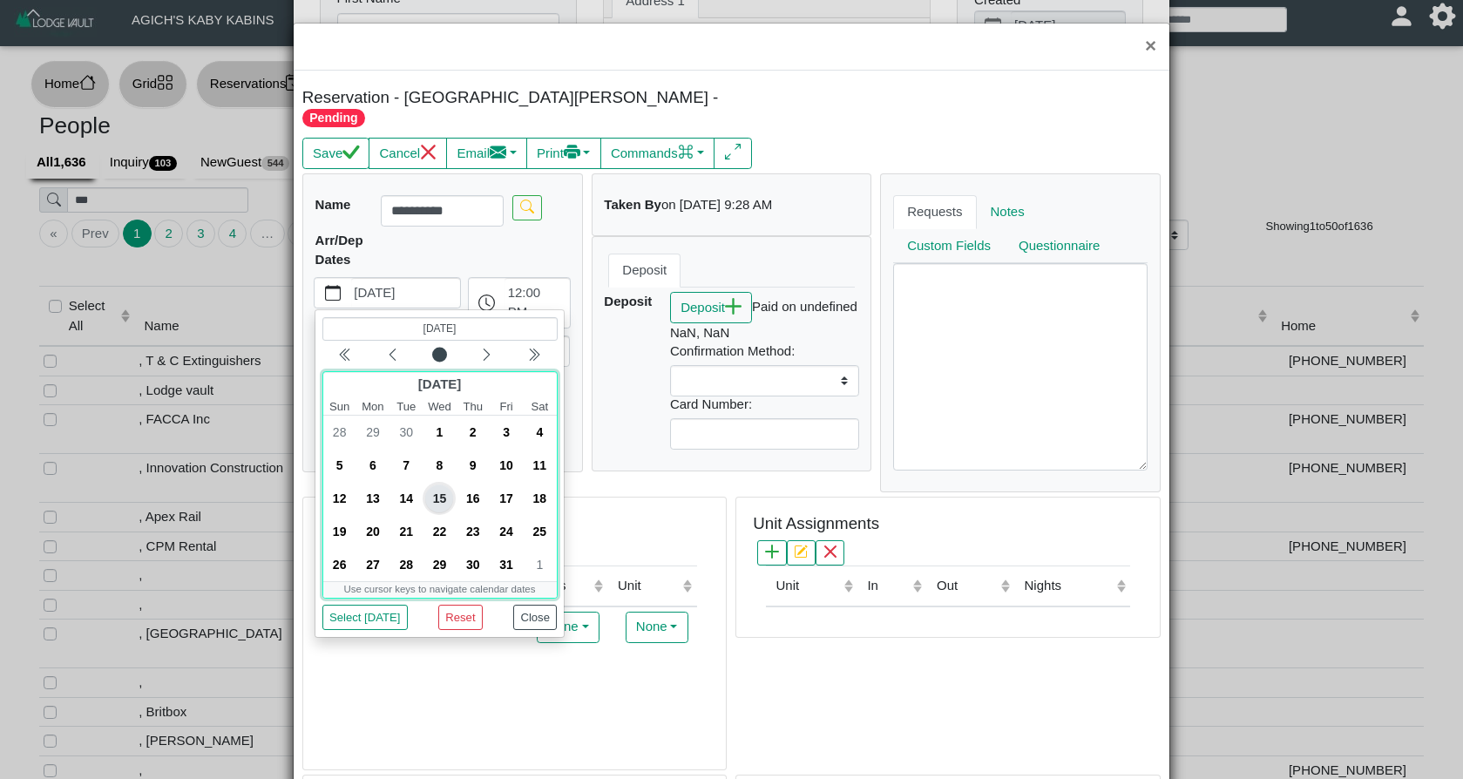
click at [513, 452] on span "10" at bounding box center [506, 466] width 28 height 28
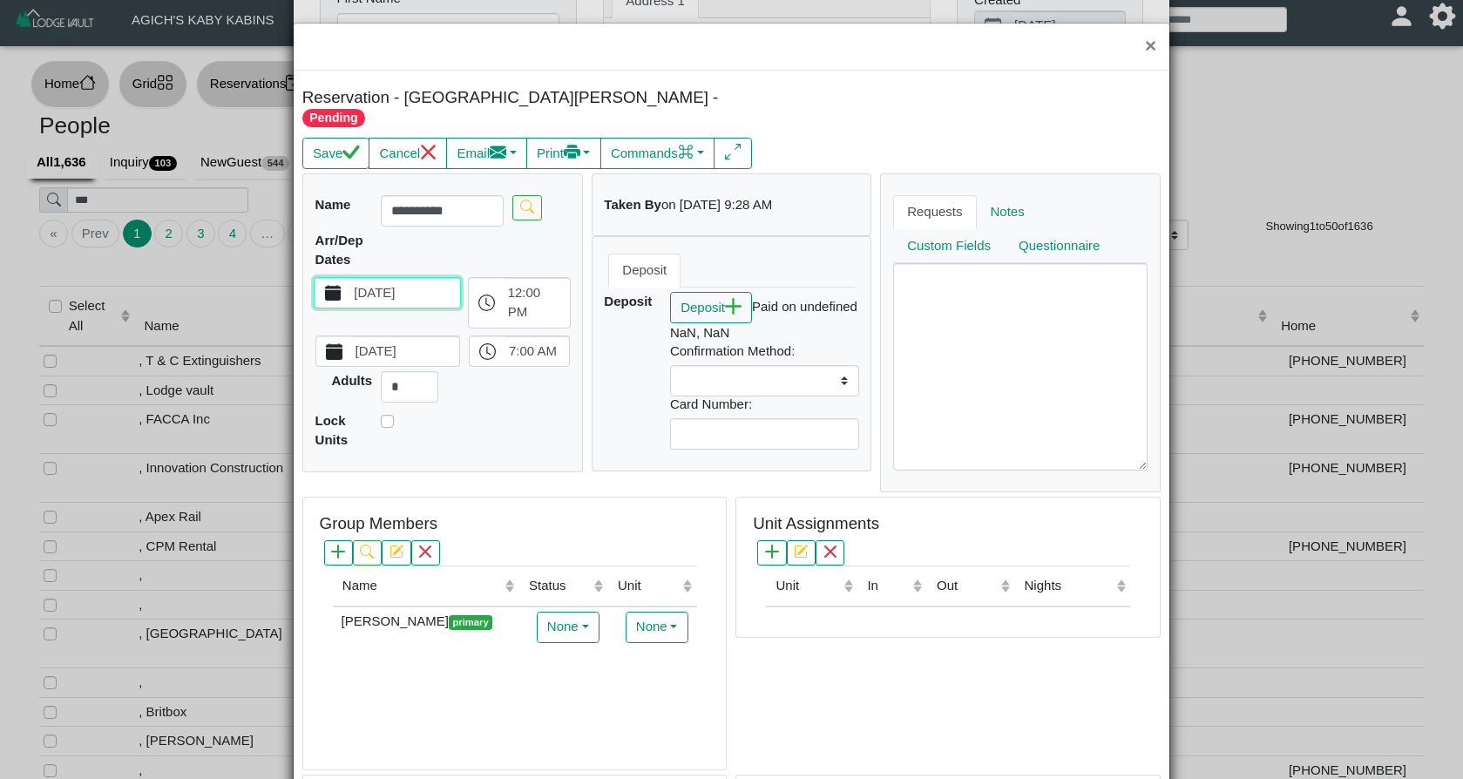
click at [336, 343] on icon "calendar fill" at bounding box center [334, 351] width 17 height 17
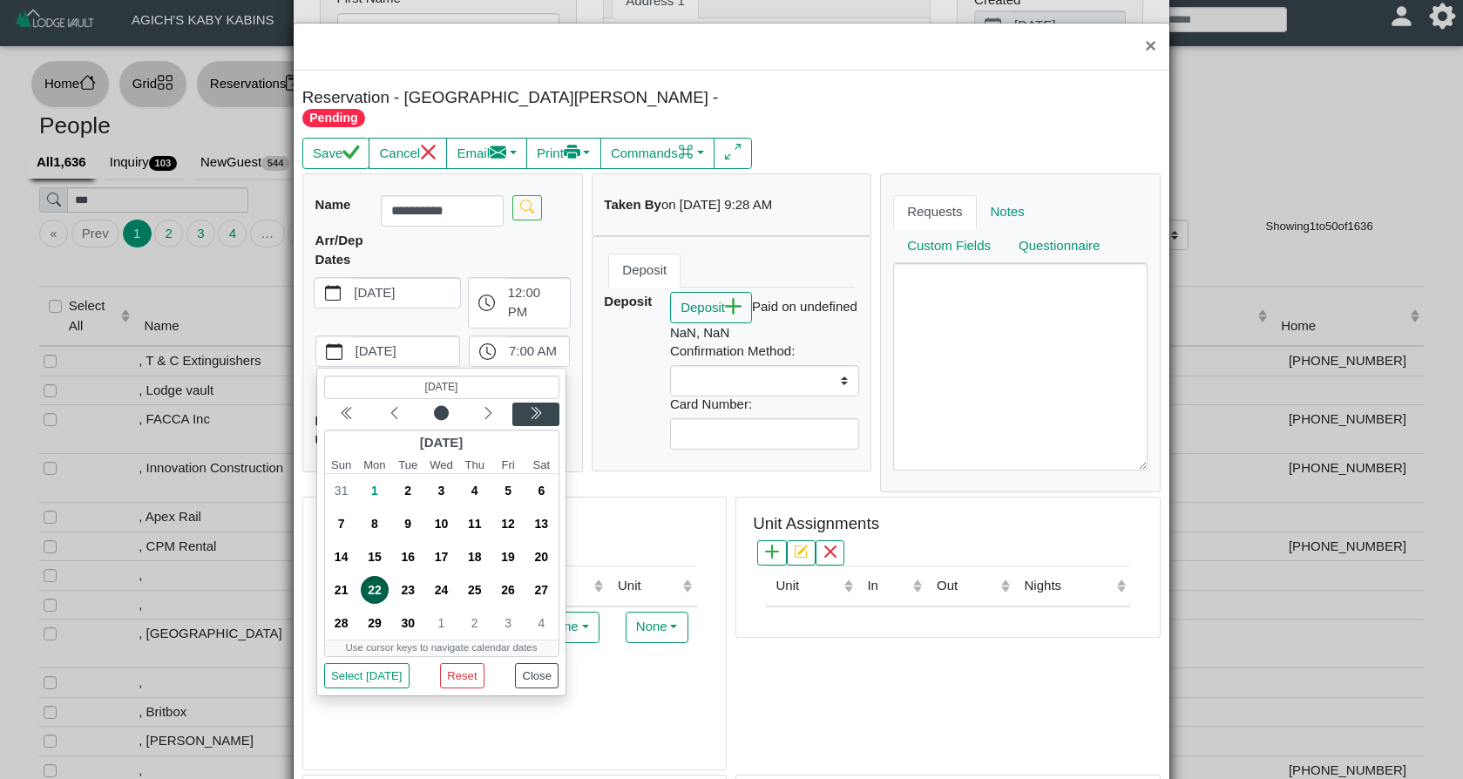
click at [535, 407] on icon "chevron double left" at bounding box center [534, 412] width 6 height 11
click at [391, 406] on icon "chevron left" at bounding box center [394, 413] width 14 height 14
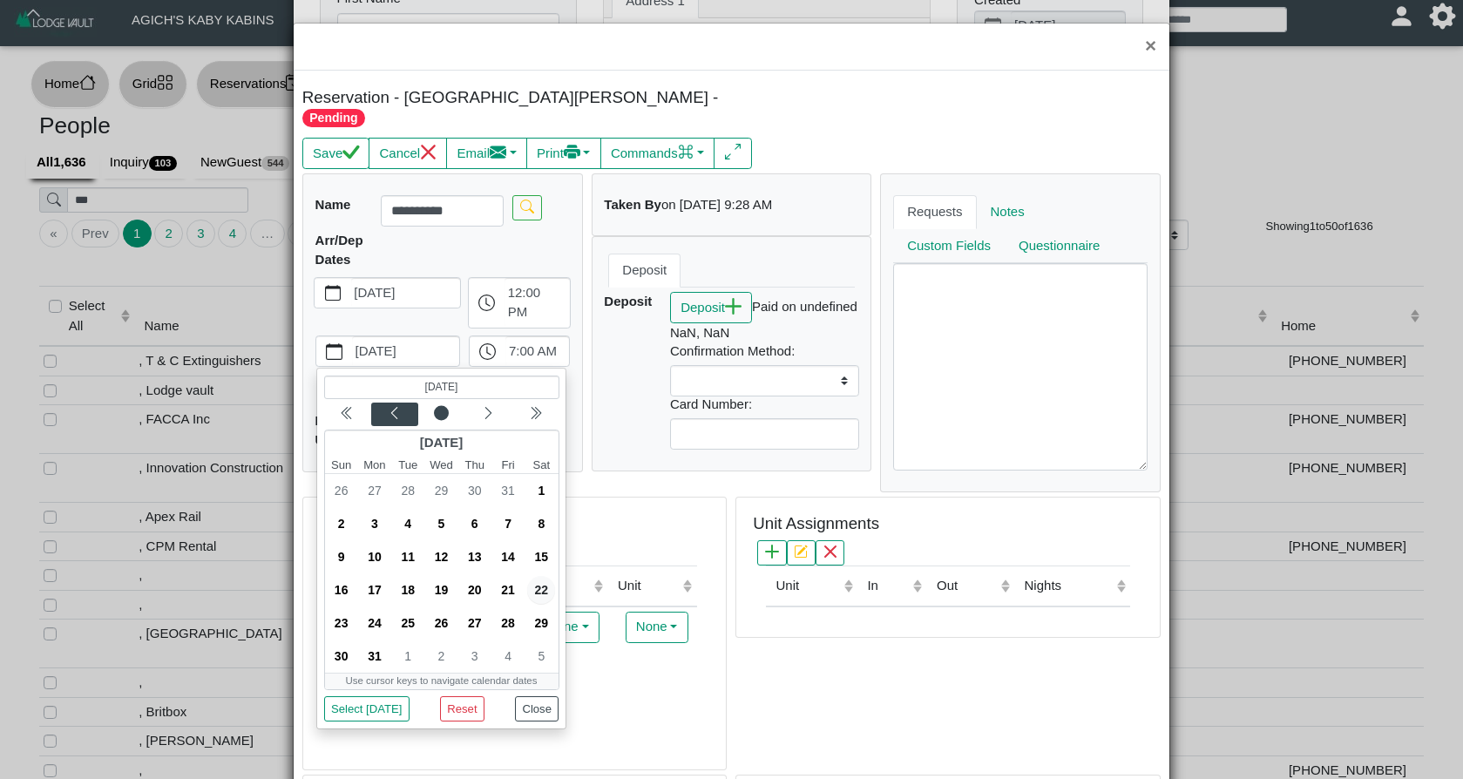
click at [391, 406] on icon "chevron left" at bounding box center [394, 413] width 14 height 14
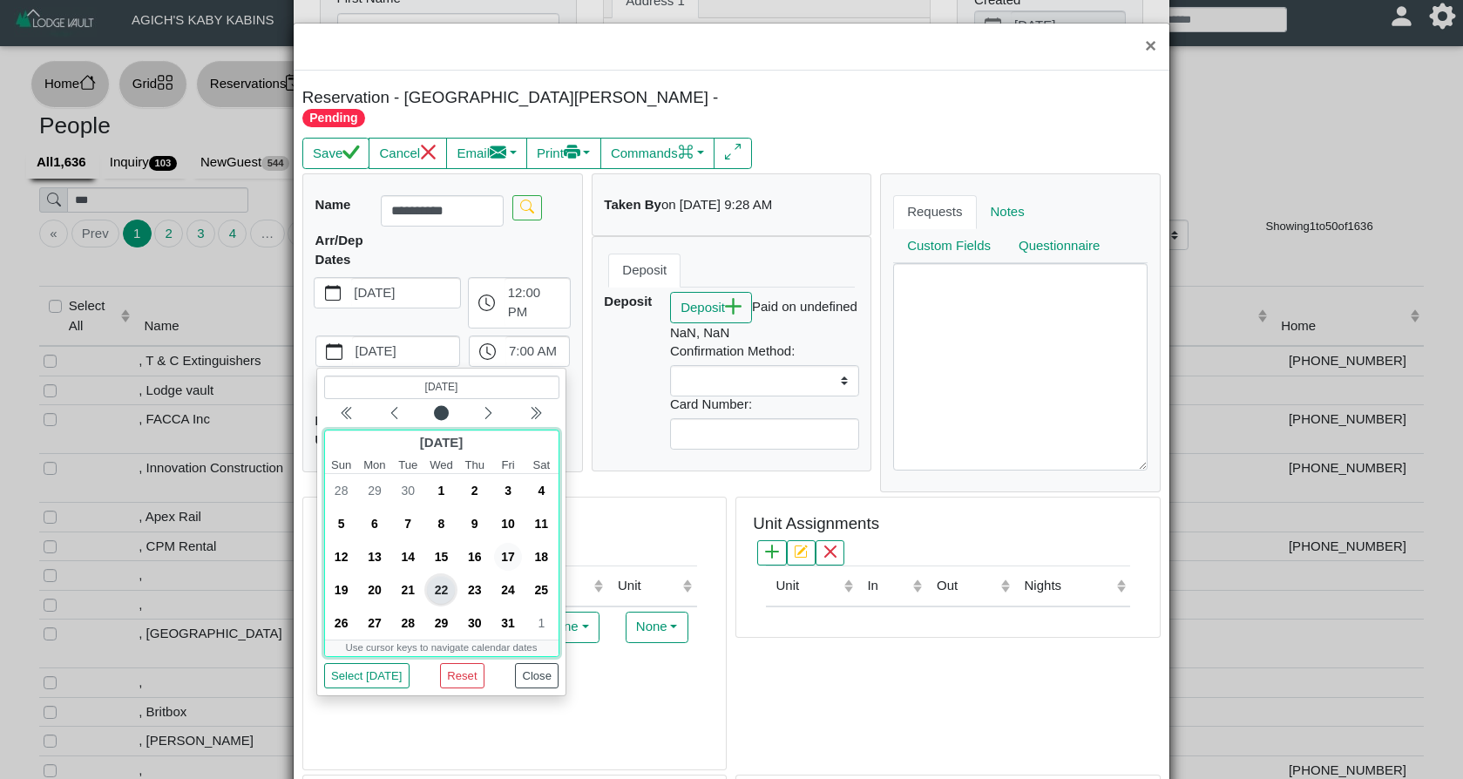
click at [512, 544] on span "17" at bounding box center [508, 558] width 28 height 28
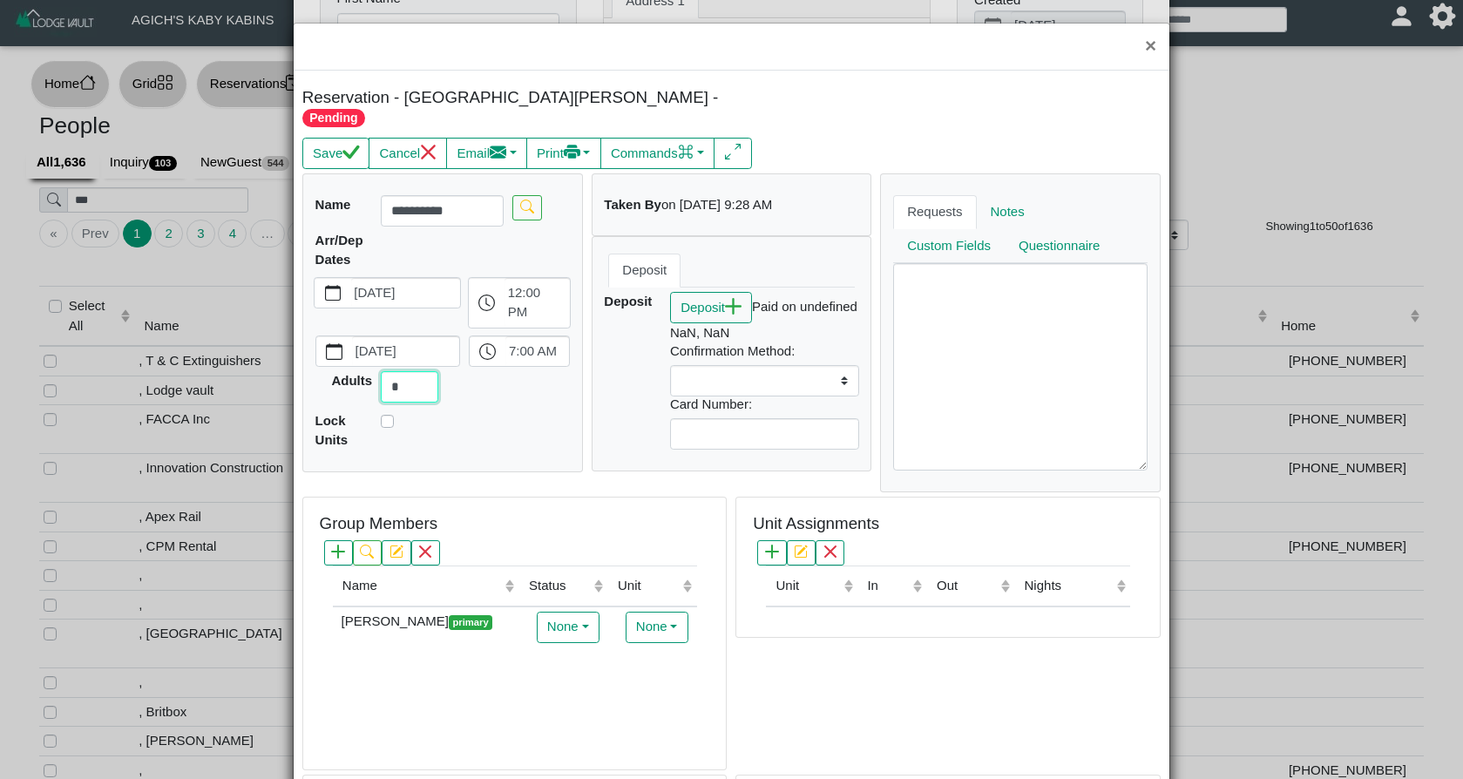
drag, startPoint x: 404, startPoint y: 360, endPoint x: 373, endPoint y: 359, distance: 31.4
click at [373, 371] on div "Adults *" at bounding box center [442, 386] width 263 height 31
type input "*"
click at [959, 315] on textarea at bounding box center [1020, 366] width 254 height 207
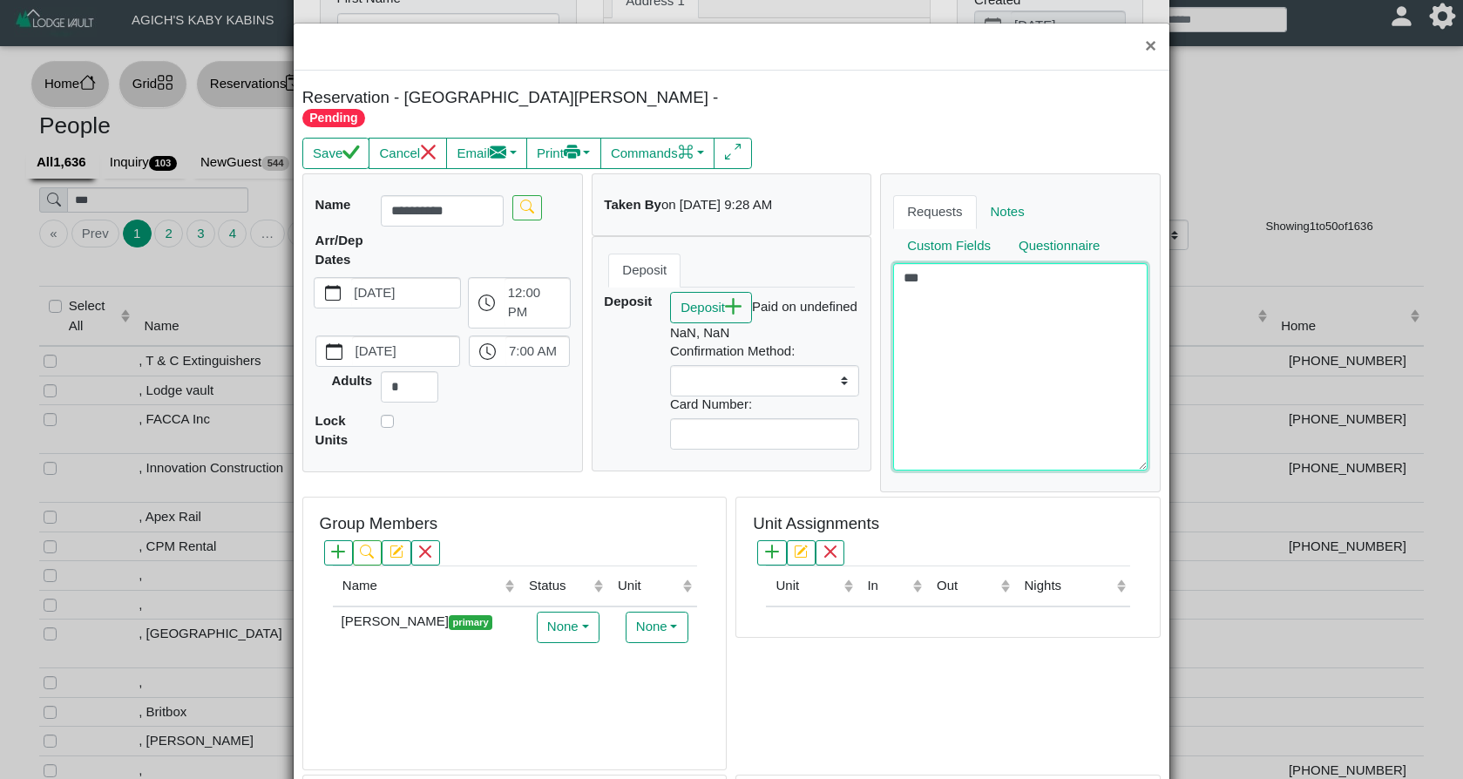
drag, startPoint x: 959, startPoint y: 315, endPoint x: 970, endPoint y: 259, distance: 56.9
click at [970, 263] on textarea "***" at bounding box center [1020, 366] width 254 height 207
drag, startPoint x: 953, startPoint y: 258, endPoint x: 871, endPoint y: 254, distance: 82.9
click at [871, 254] on div "**********" at bounding box center [731, 332] width 867 height 319
type textarea "***"
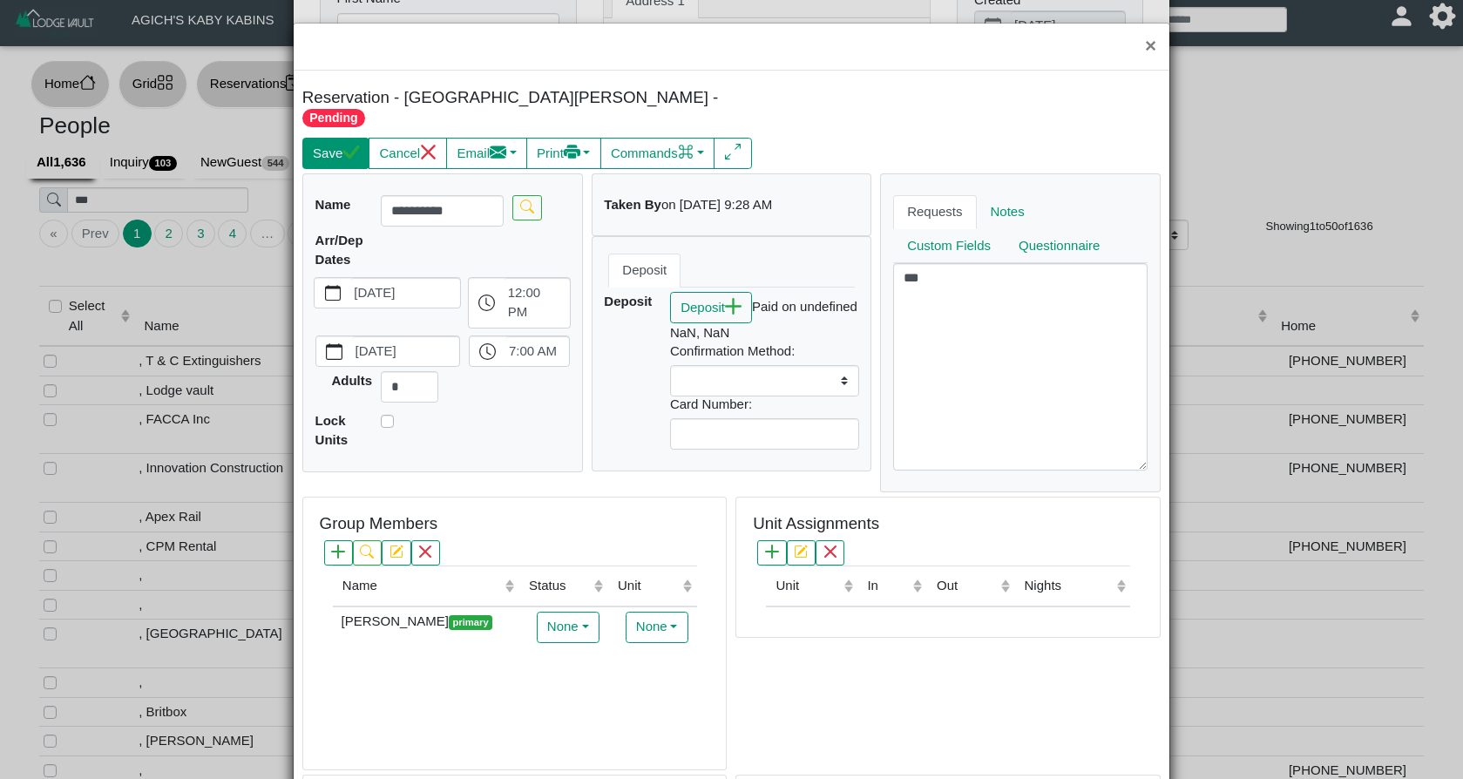
click at [325, 138] on button "Save" at bounding box center [335, 153] width 67 height 31
select select
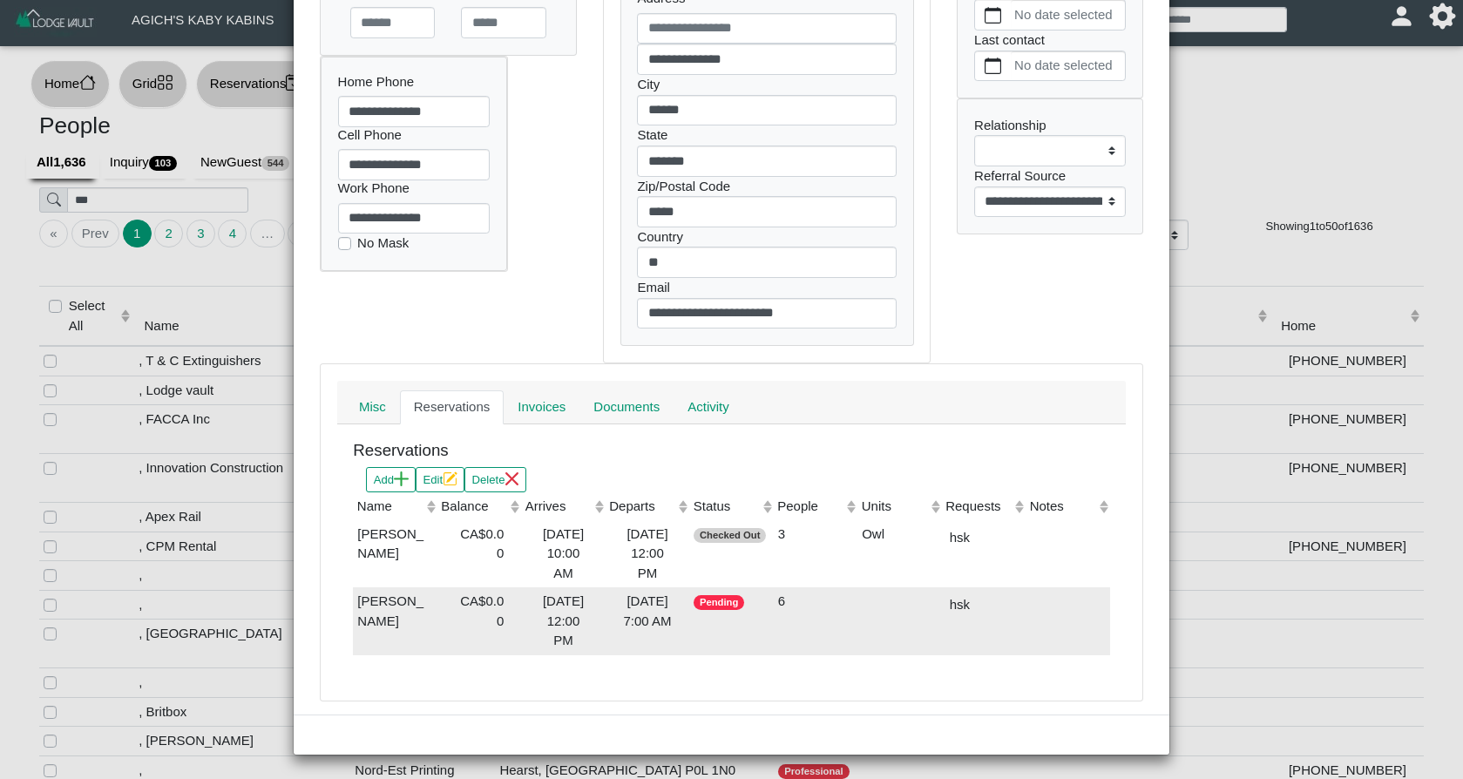
scroll to position [309, 0]
click at [560, 614] on div "[DATE] 12:00 PM" at bounding box center [562, 621] width 75 height 59
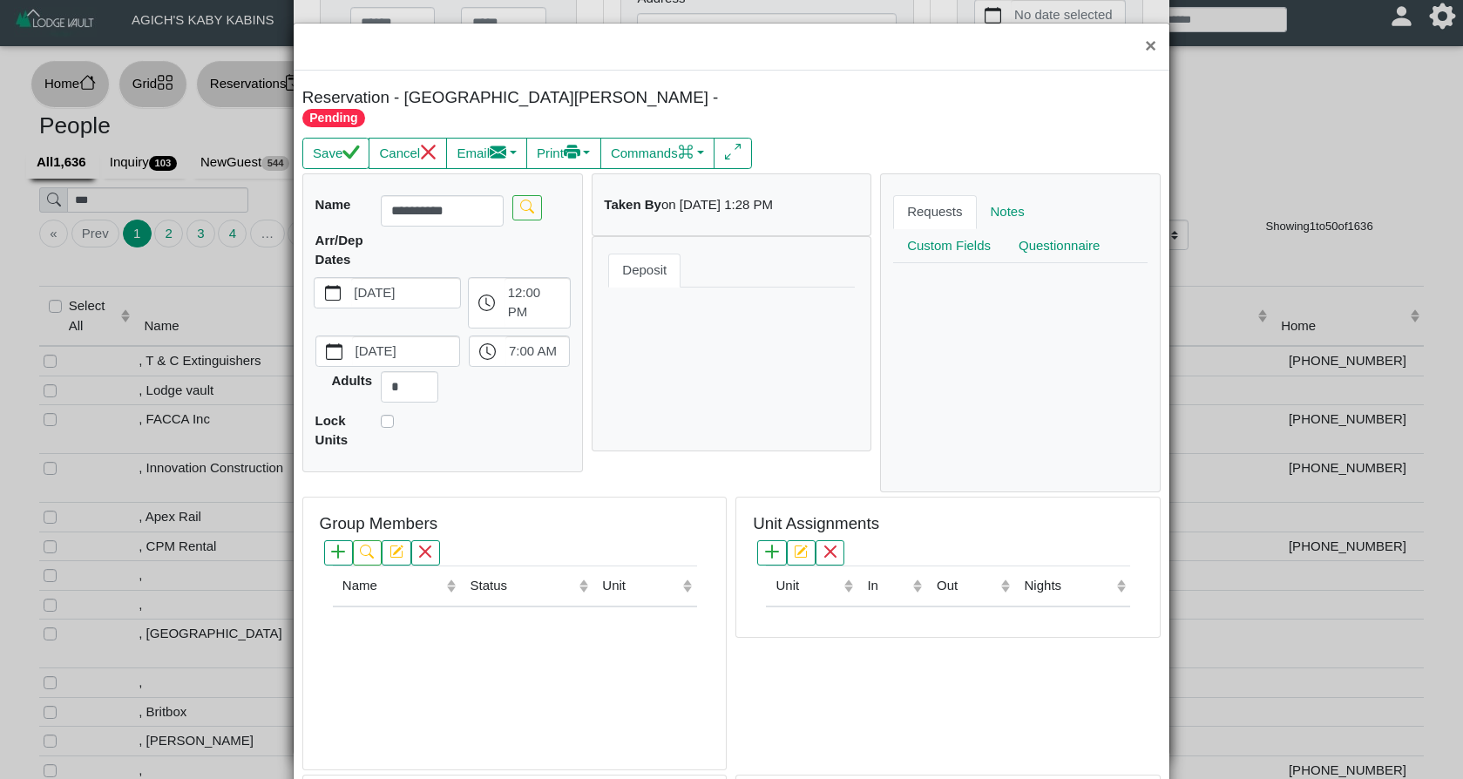
scroll to position [5, 1]
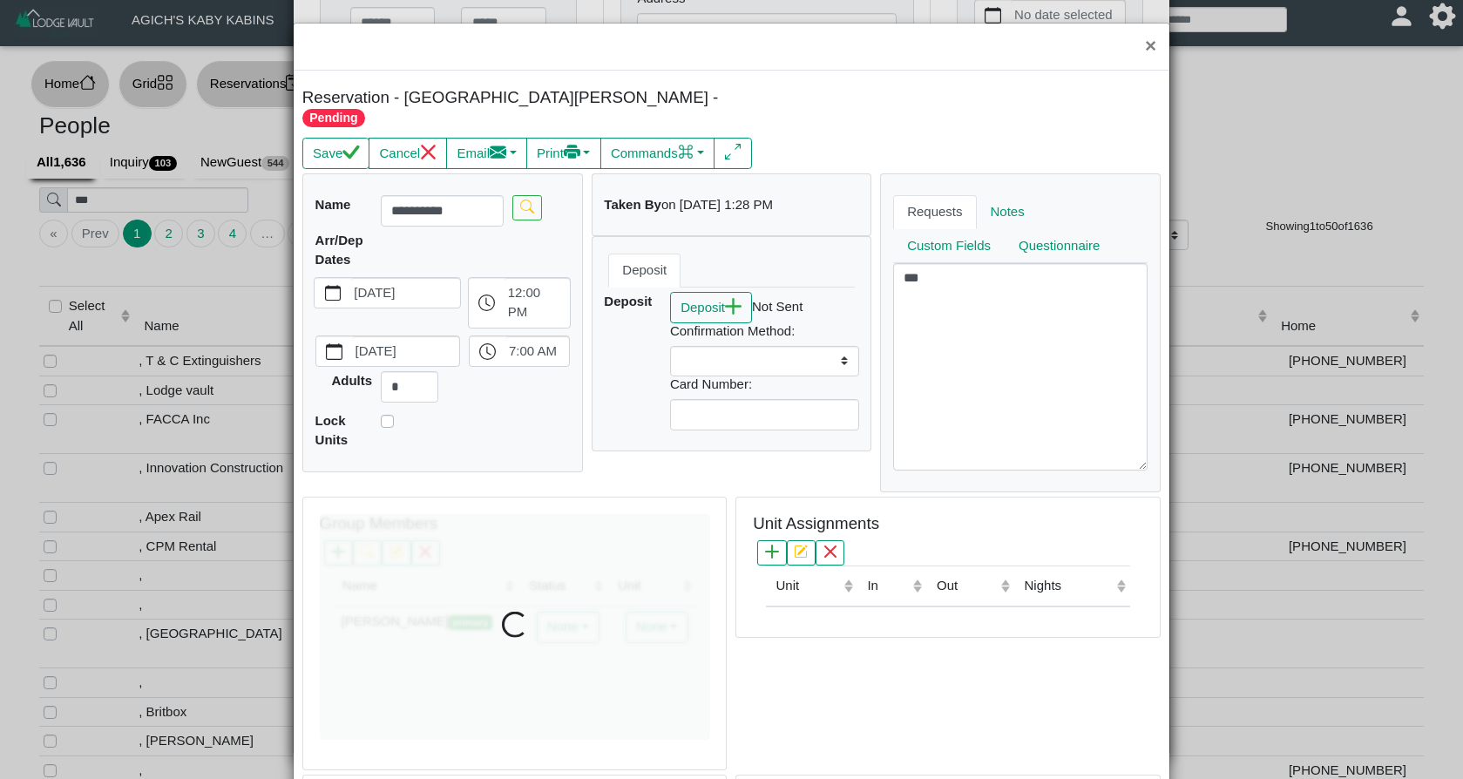
select select
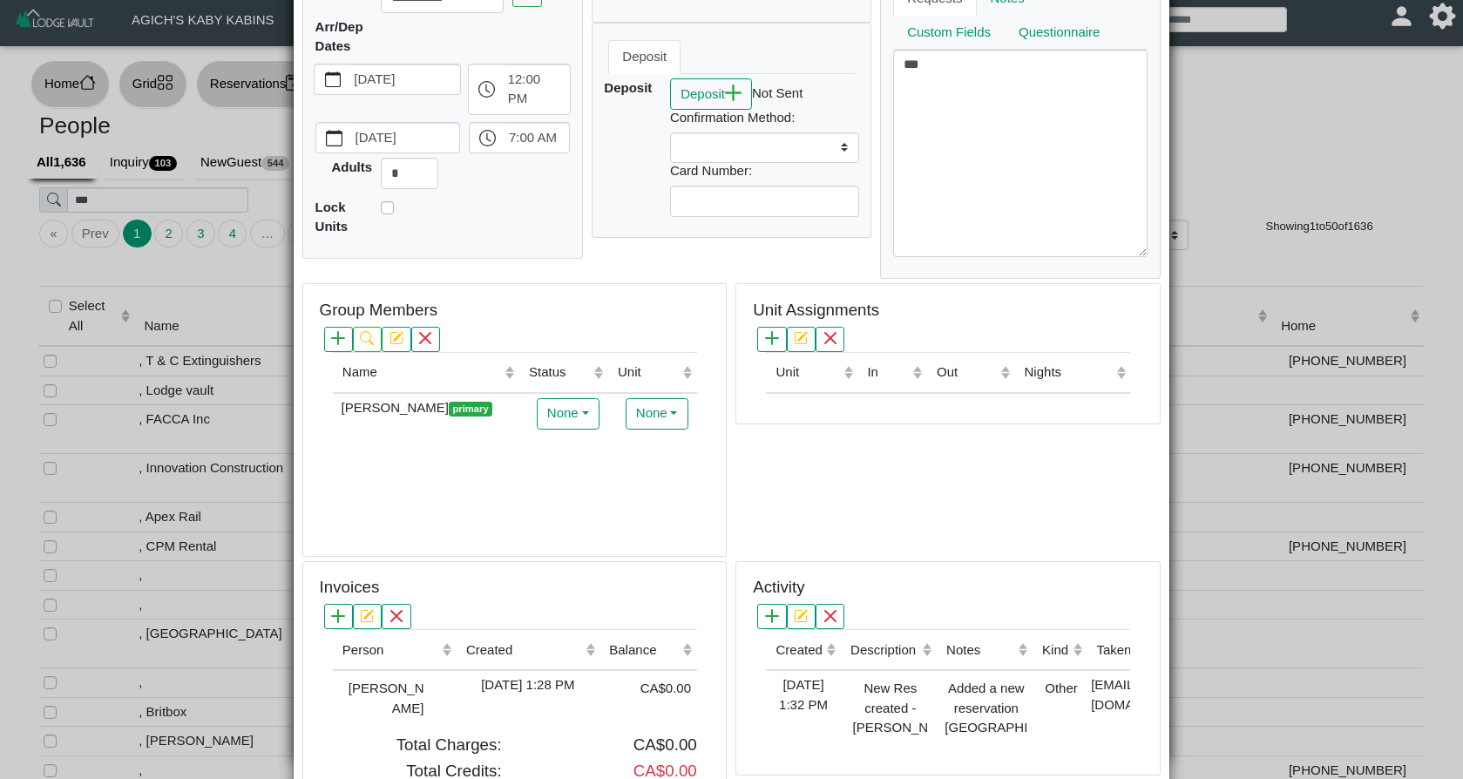
scroll to position [239, 0]
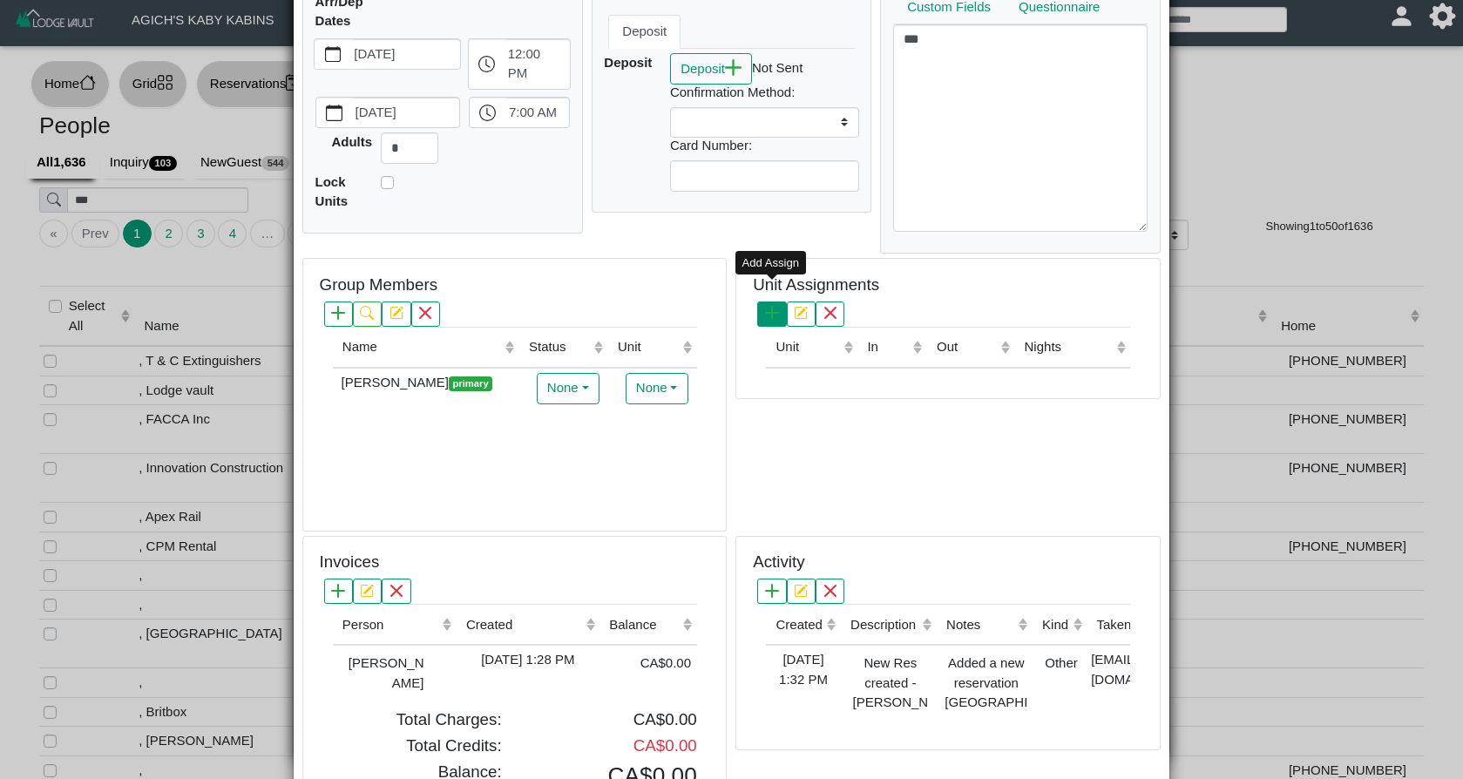
click at [774, 306] on icon "plus" at bounding box center [772, 313] width 14 height 14
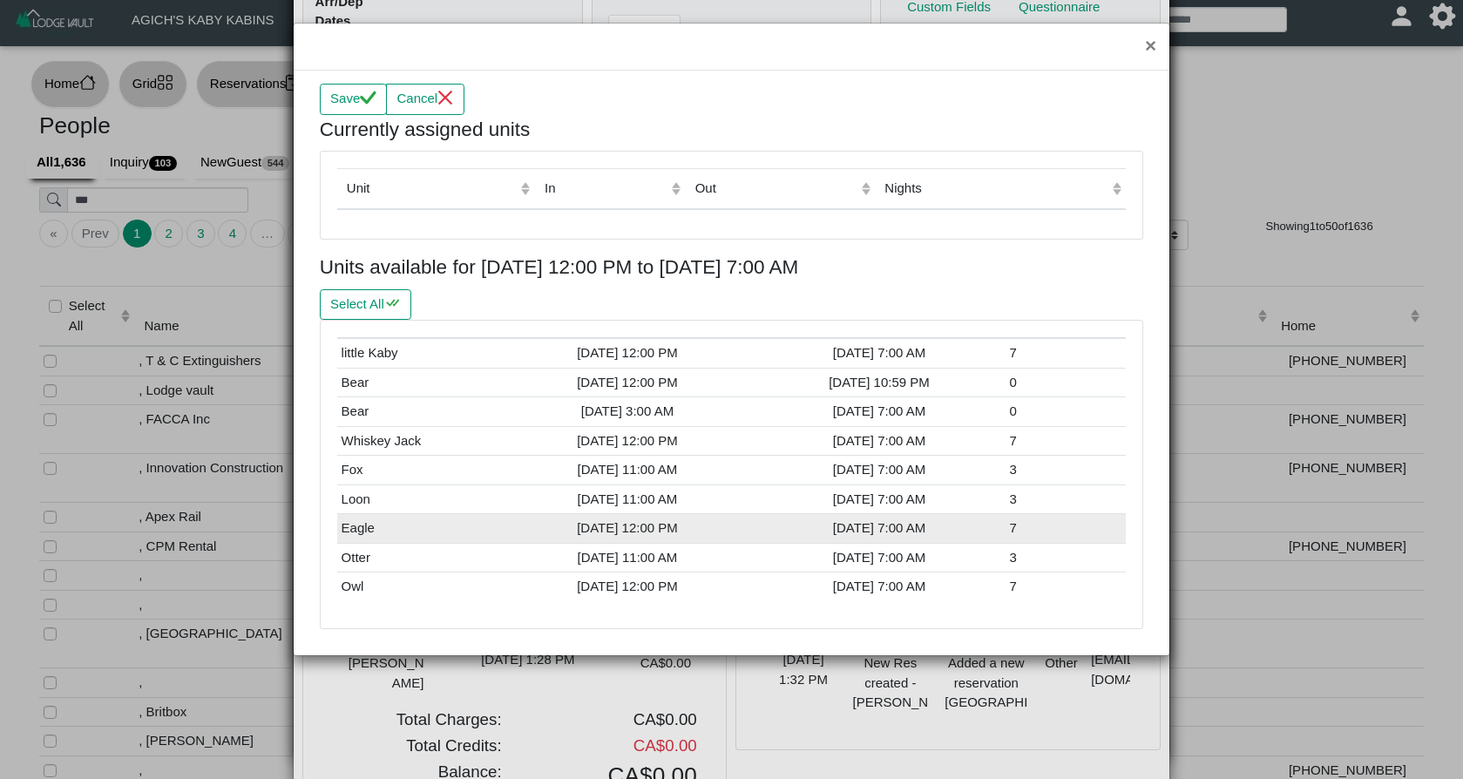
scroll to position [38, 0]
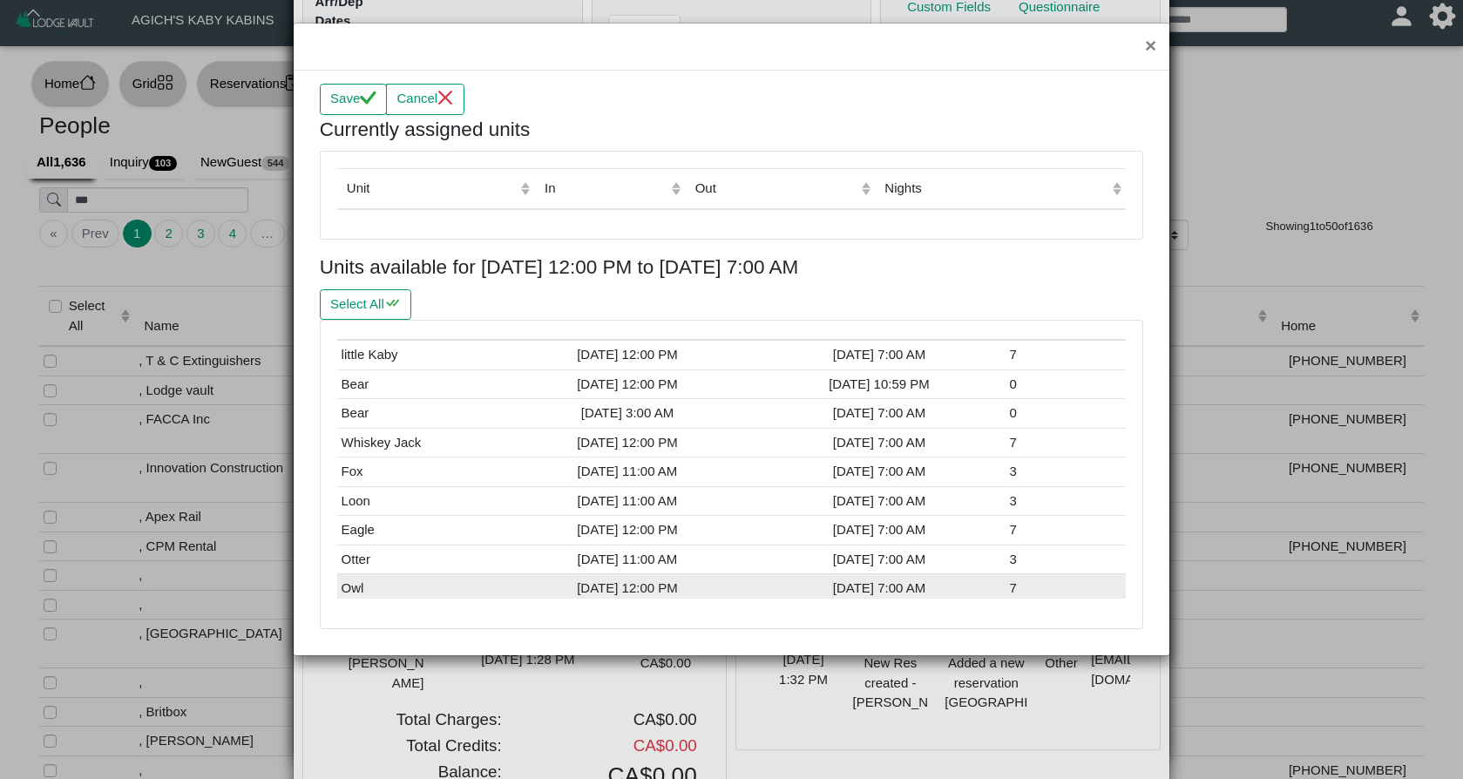
click at [521, 579] on div "[DATE] 12:00 PM" at bounding box center [626, 589] width 243 height 20
click at [353, 87] on button "Save" at bounding box center [353, 99] width 67 height 31
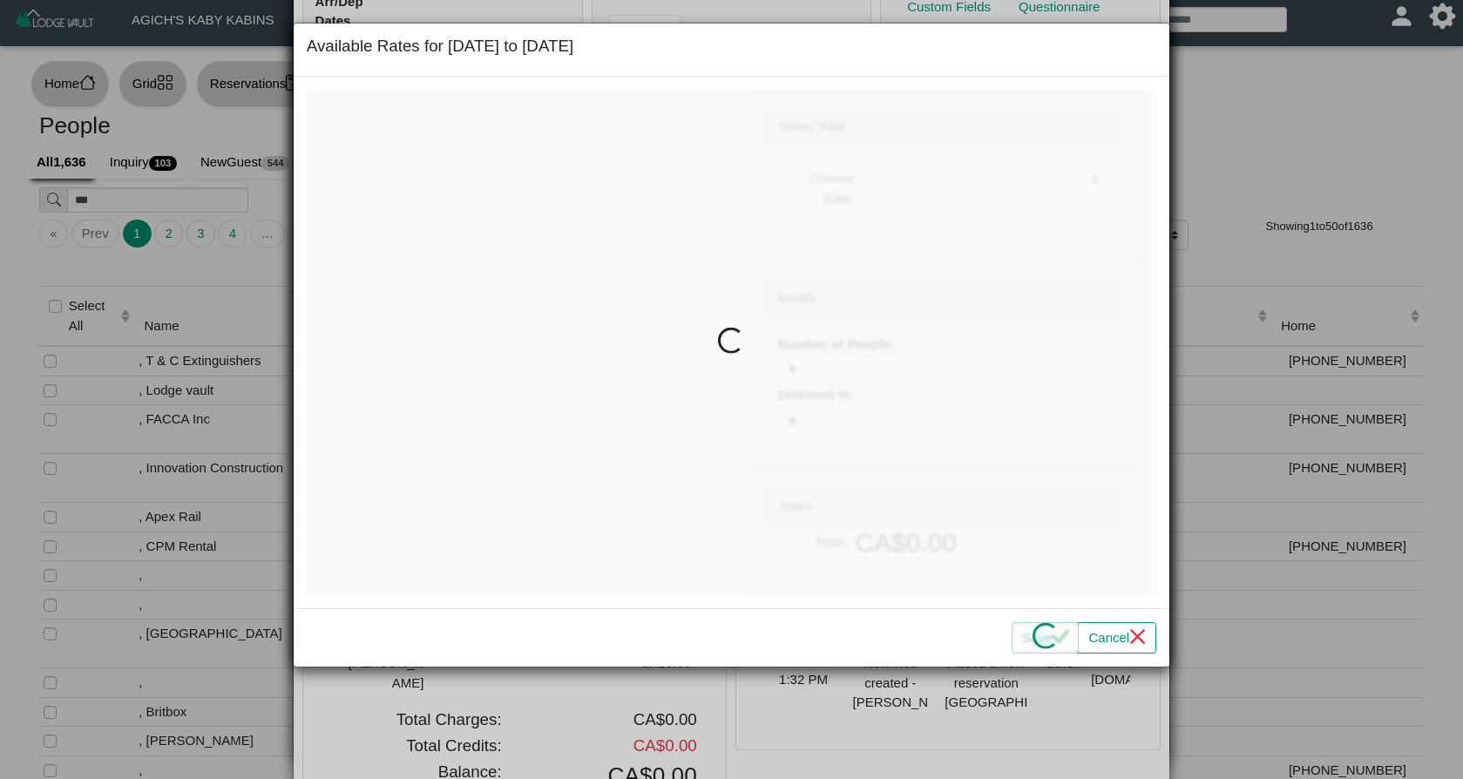
select select
type input "*"
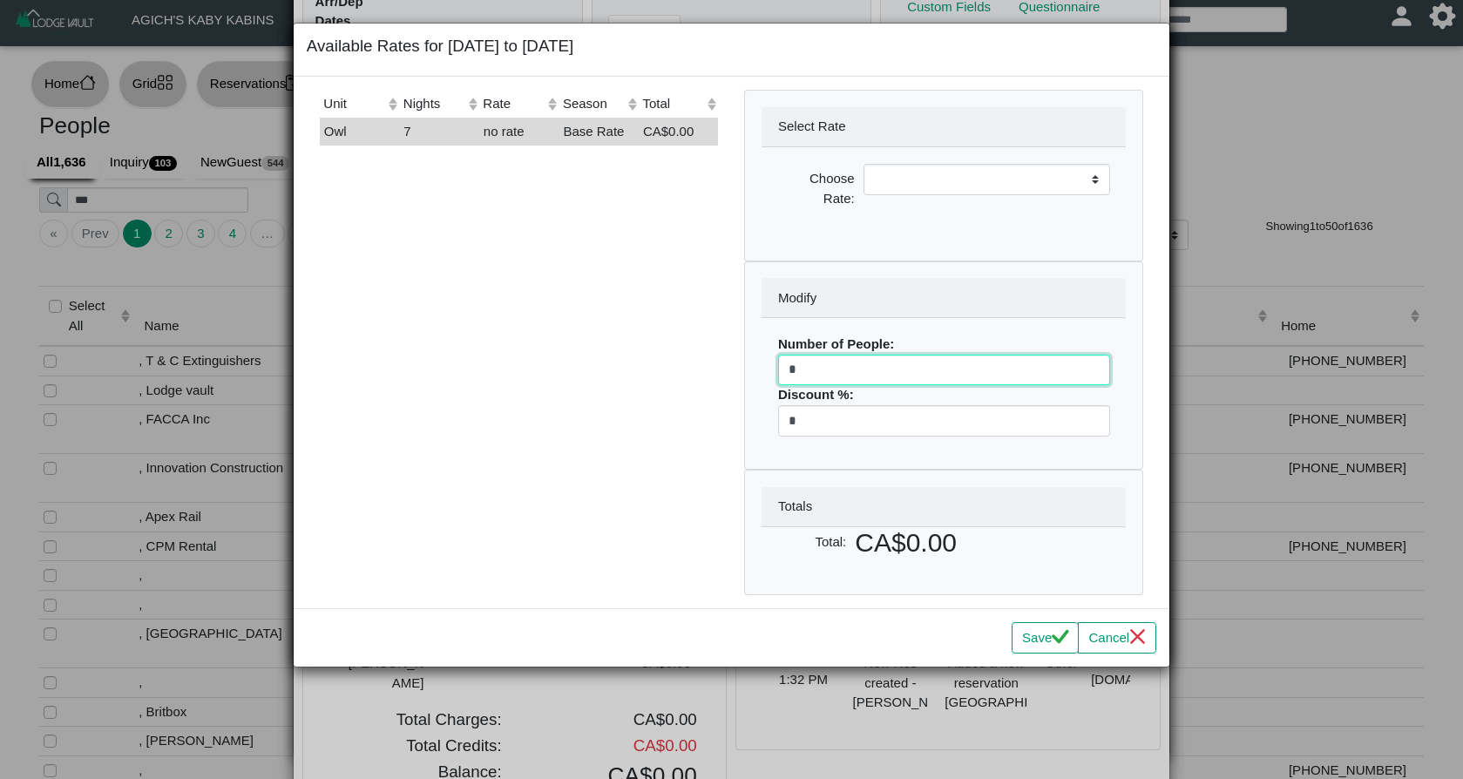
drag, startPoint x: 821, startPoint y: 362, endPoint x: 744, endPoint y: 372, distance: 77.4
click at [746, 372] on div "Modify Number of People: * Discount %: *" at bounding box center [943, 365] width 397 height 207
select select
type input "*"
click at [1040, 643] on button "Save" at bounding box center [1045, 637] width 67 height 31
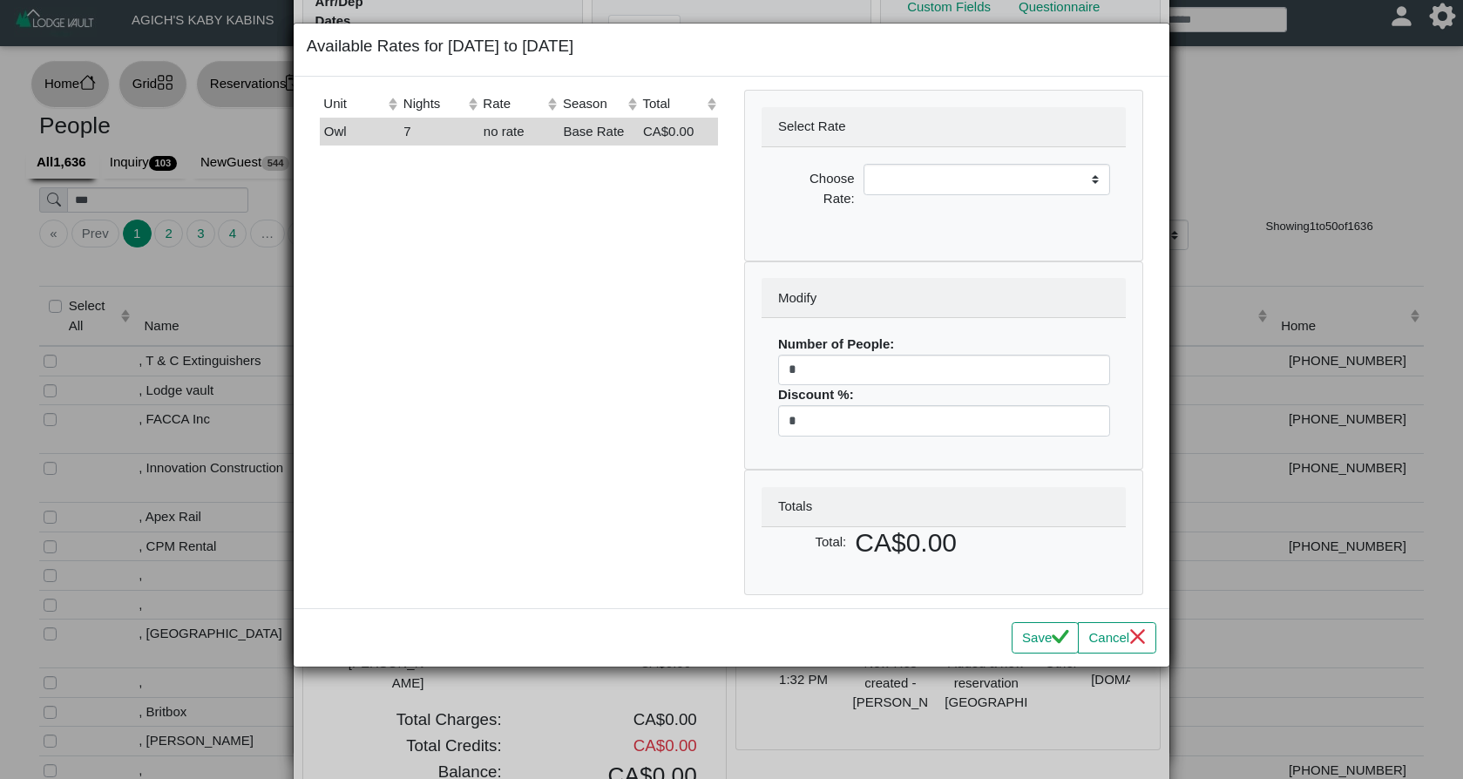
select select
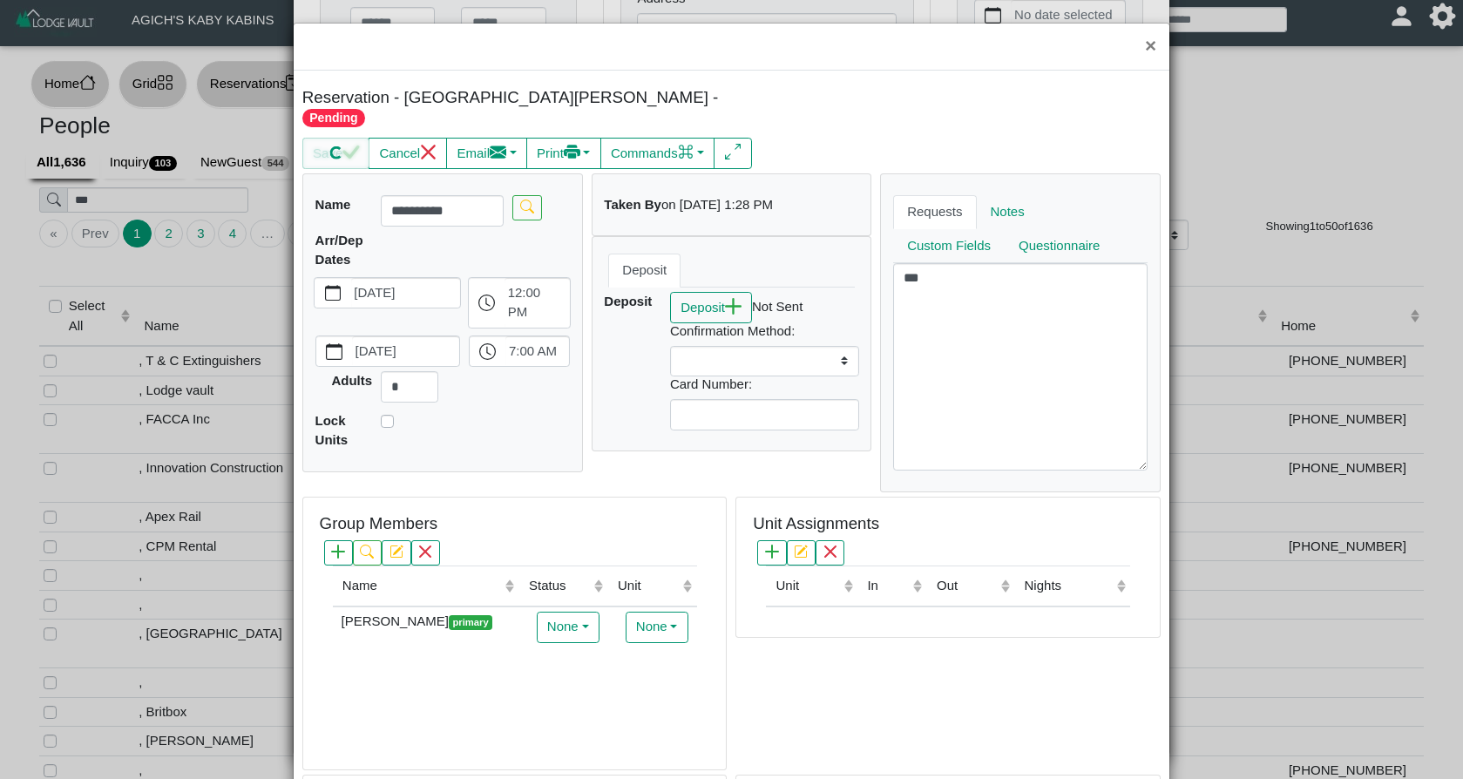
scroll to position [0, 0]
click at [1143, 45] on button "×" at bounding box center [1150, 47] width 37 height 46
select select
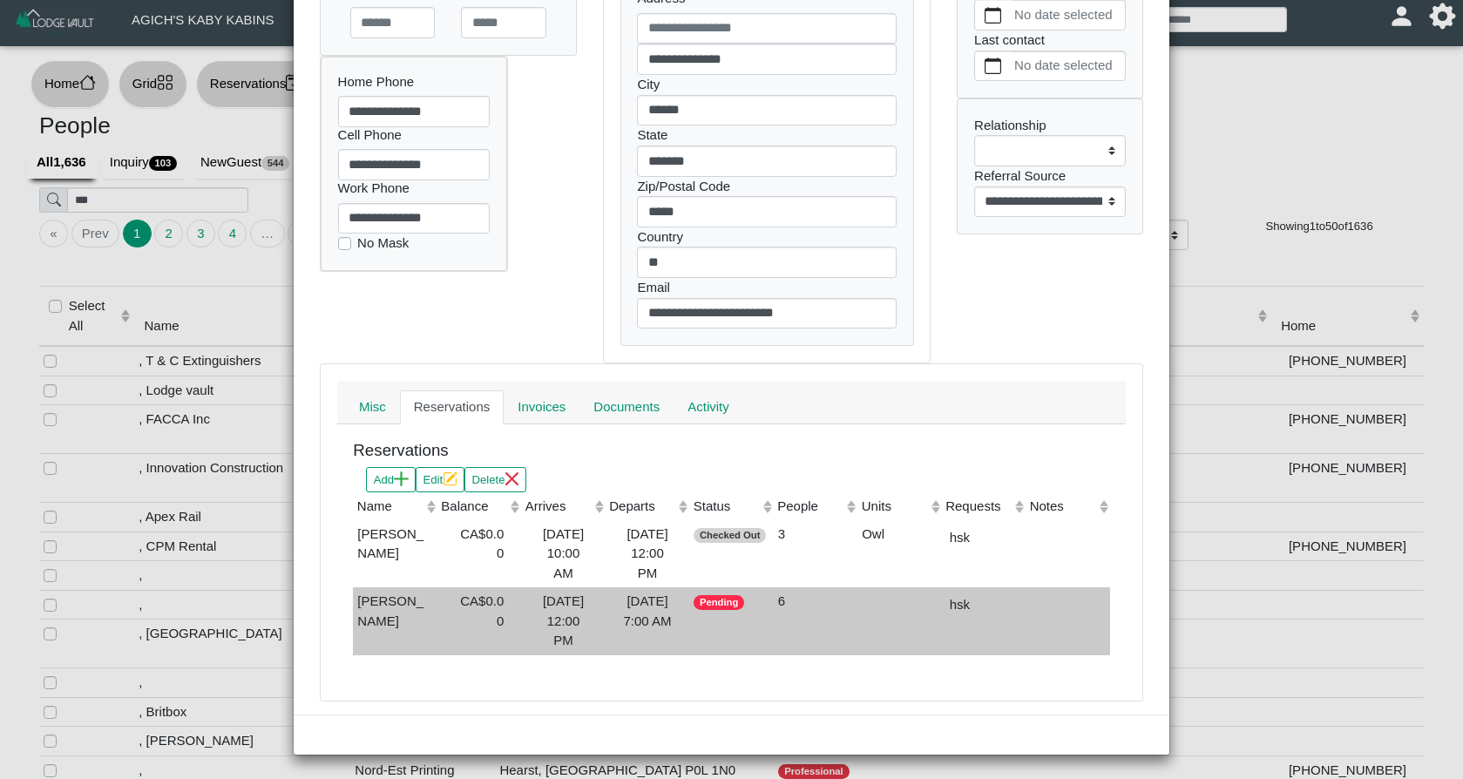
click at [701, 597] on td "Pending" at bounding box center [731, 621] width 84 height 68
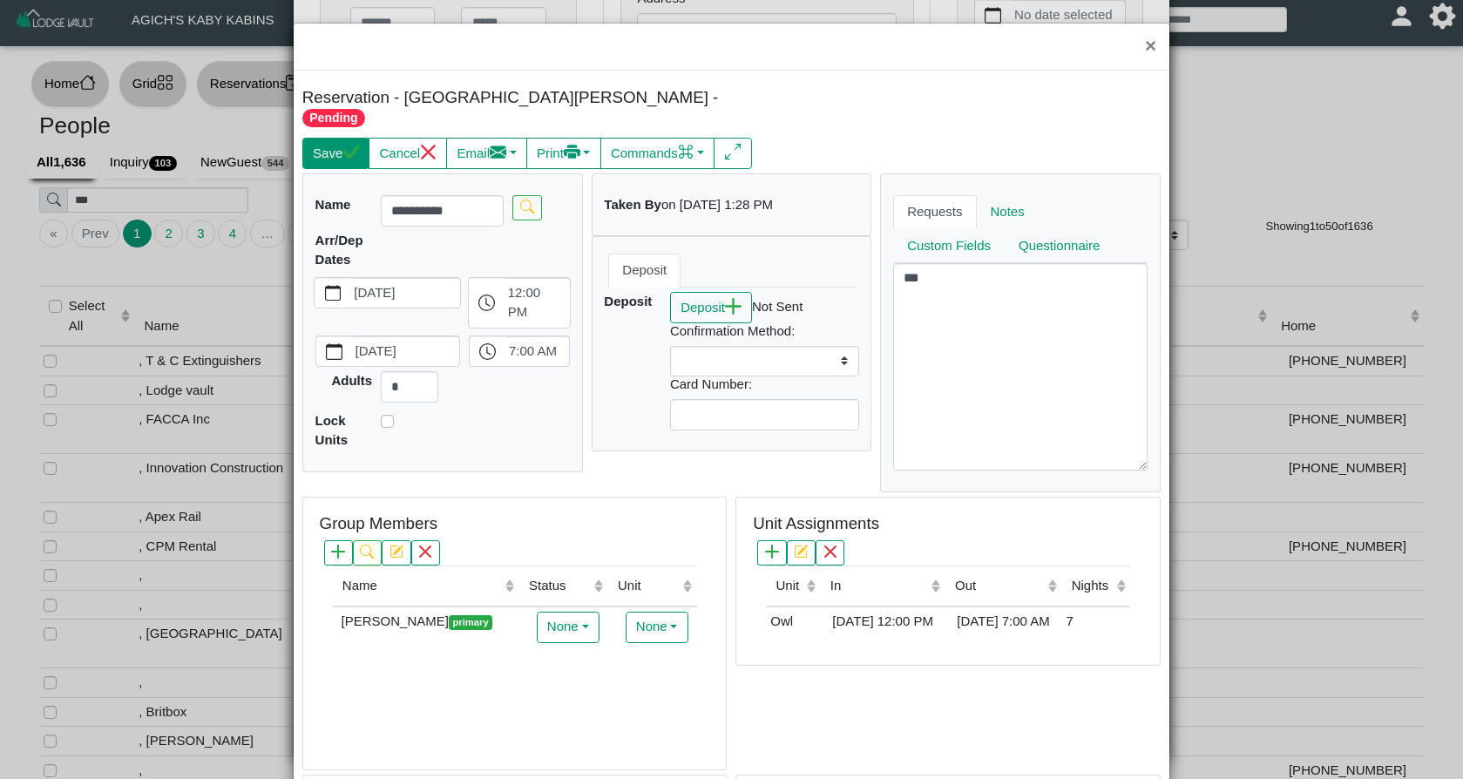
click at [333, 138] on button "Save" at bounding box center [335, 153] width 67 height 31
select select
